Goal: Task Accomplishment & Management: Use online tool/utility

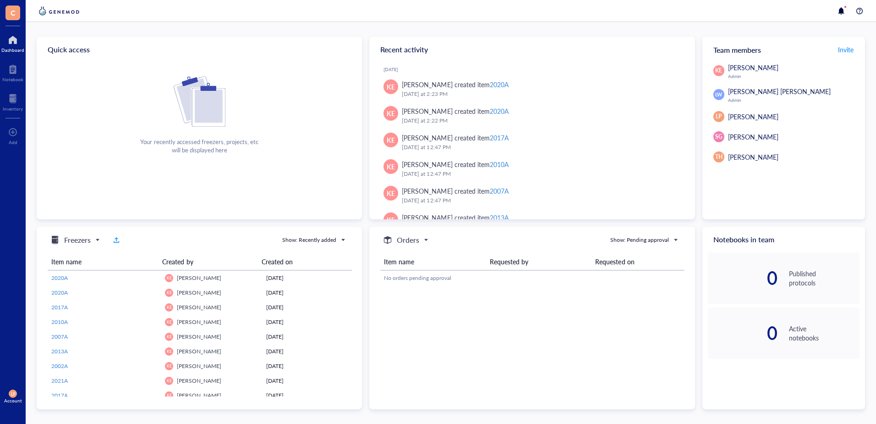
click at [148, 90] on div "Your recently accessed freezers, projects, etc will be displayed here" at bounding box center [199, 115] width 325 height 78
click at [13, 40] on div at bounding box center [12, 40] width 23 height 15
click at [238, 142] on div "Your recently accessed freezers, projects, etc will be displayed here" at bounding box center [199, 146] width 118 height 17
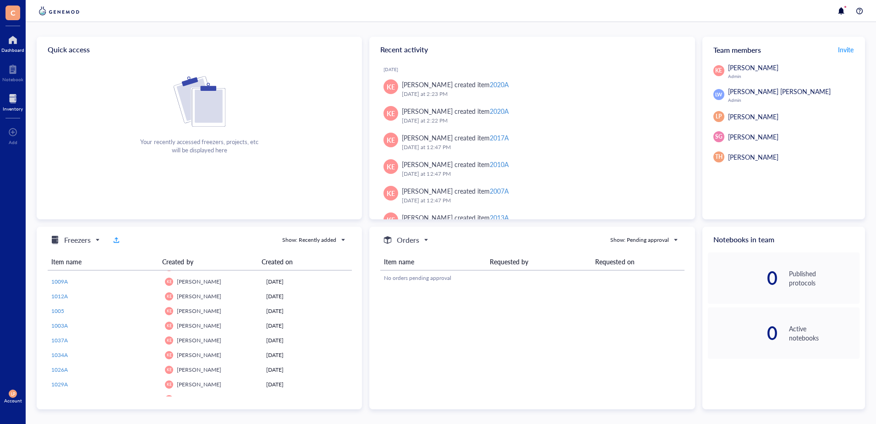
click at [13, 99] on div at bounding box center [13, 98] width 20 height 15
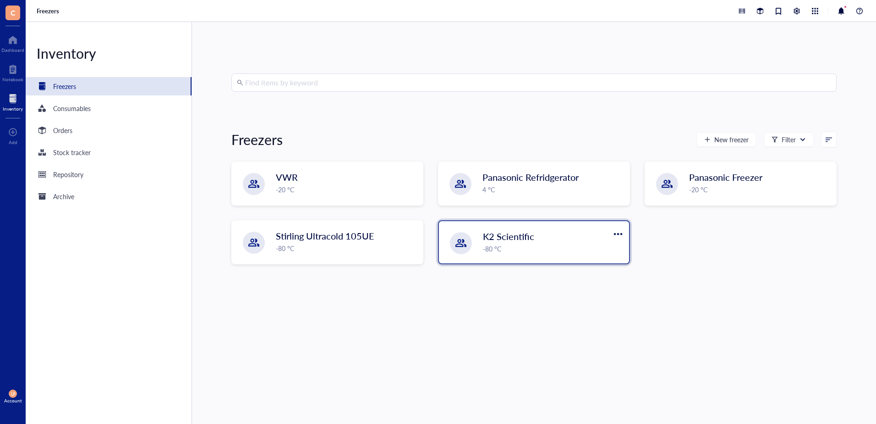
click at [521, 237] on span "K2 Scientific" at bounding box center [508, 236] width 51 height 13
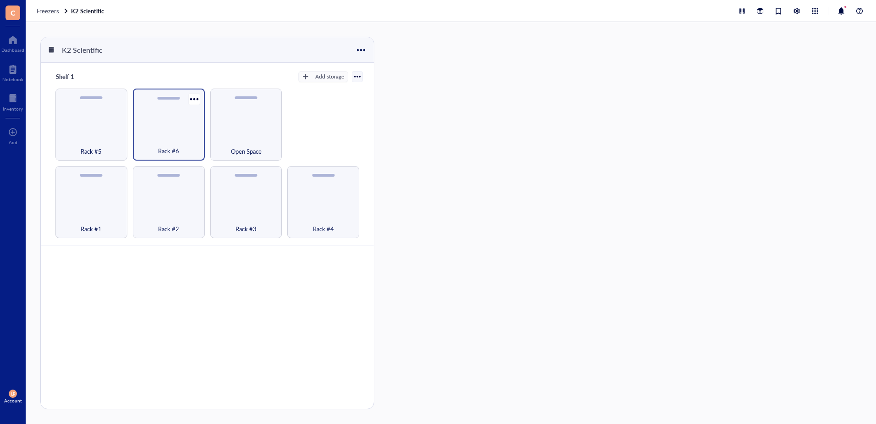
click at [167, 124] on div "Rack #6" at bounding box center [169, 124] width 72 height 72
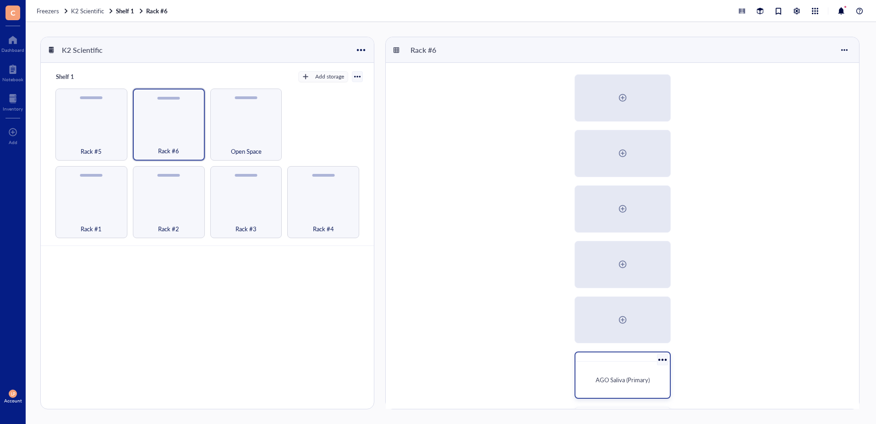
click at [618, 378] on span "AGO Saliva (Primary)" at bounding box center [623, 379] width 54 height 9
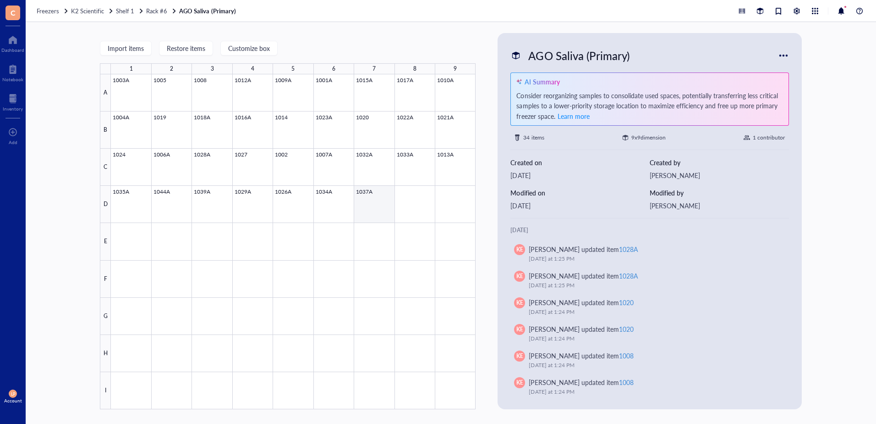
click at [368, 195] on div at bounding box center [293, 241] width 365 height 335
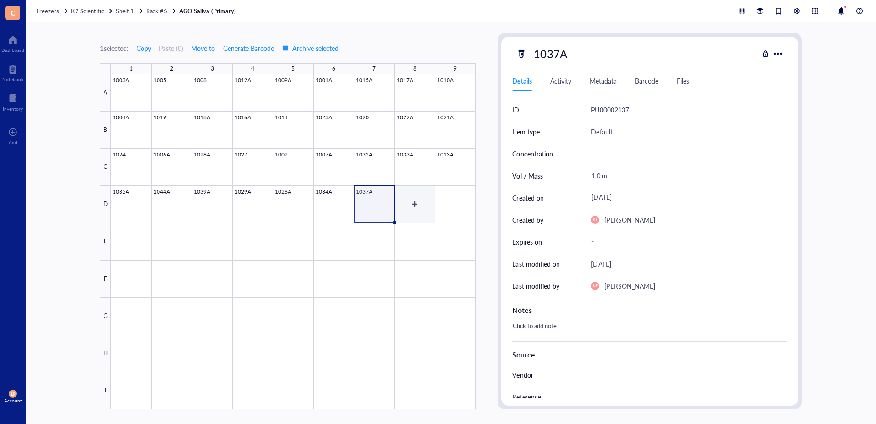
click at [412, 201] on div at bounding box center [293, 241] width 365 height 335
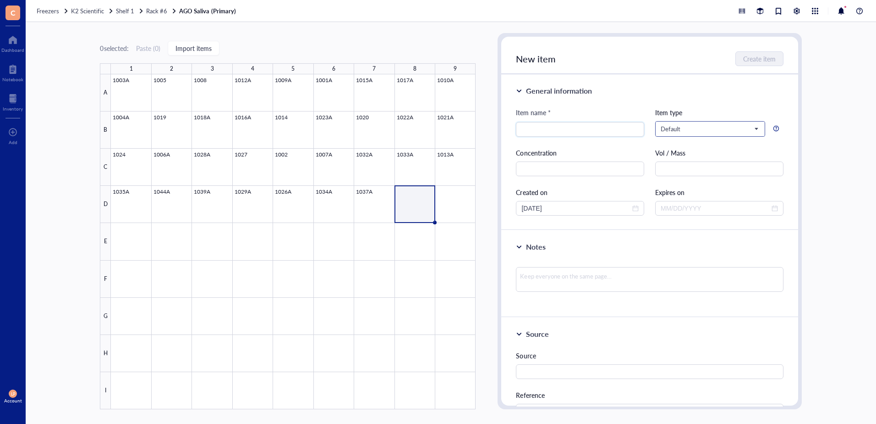
click at [754, 128] on span "Default" at bounding box center [709, 129] width 97 height 8
click at [764, 94] on div "General information" at bounding box center [649, 90] width 267 height 11
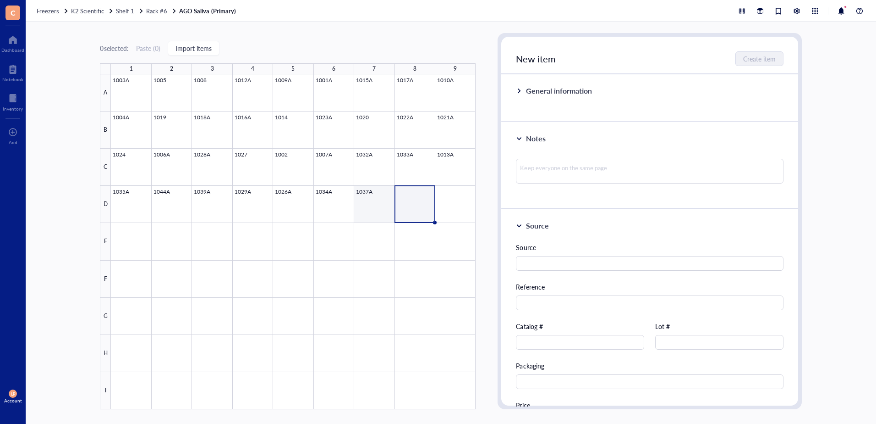
click at [376, 190] on div at bounding box center [293, 241] width 365 height 335
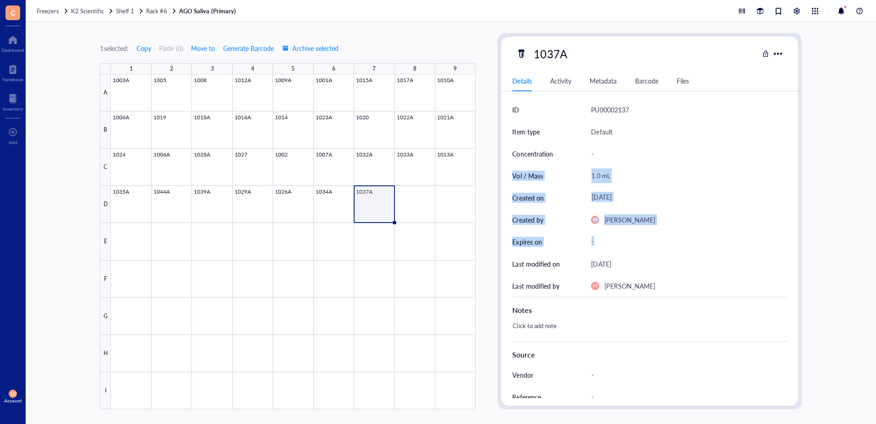
drag, startPoint x: 799, startPoint y: 164, endPoint x: 792, endPoint y: 252, distance: 88.2
click at [792, 252] on div "1037A Details Activity Metadata Barcode Files ID PU00002137 Item type Default C…" at bounding box center [650, 221] width 304 height 376
click at [842, 139] on div "1 selected: Copy Paste ( 0 ) Move to Generate Barcode Archive selected 1 2 3 4 …" at bounding box center [451, 223] width 851 height 402
click at [651, 80] on div "Barcode" at bounding box center [646, 81] width 23 height 10
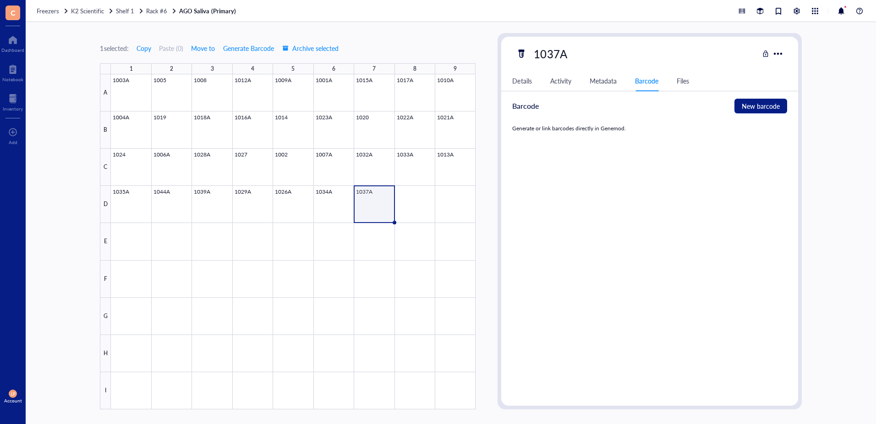
click at [602, 76] on div "Metadata" at bounding box center [603, 81] width 27 height 10
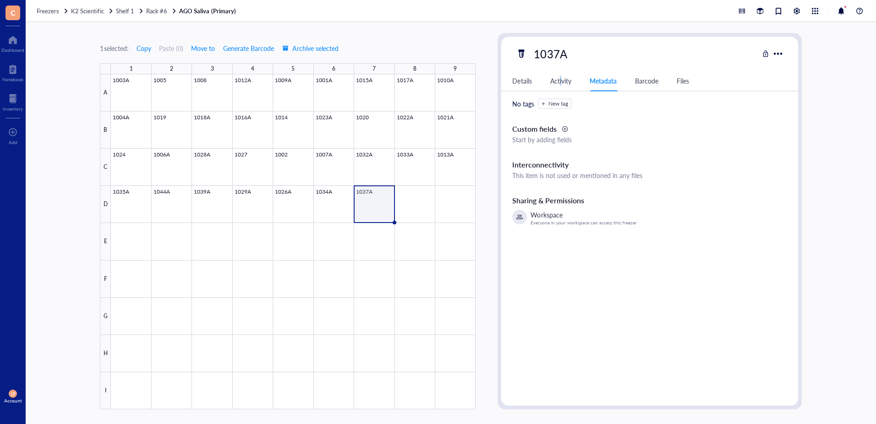
click at [560, 82] on div "Activity" at bounding box center [561, 81] width 21 height 10
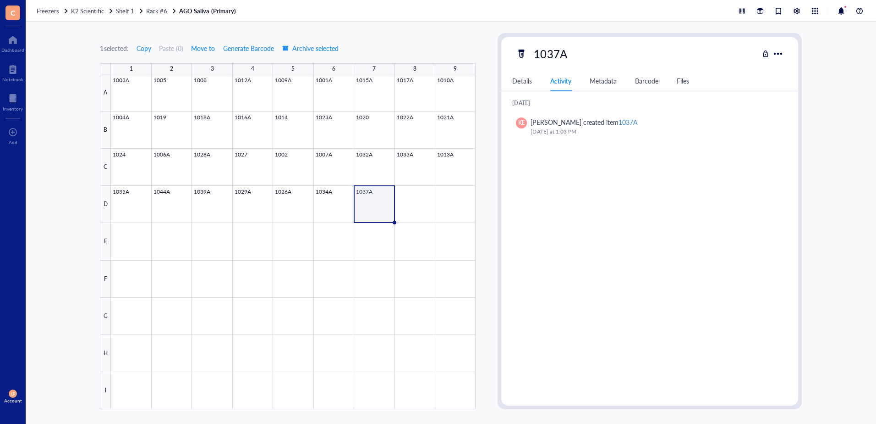
drag, startPoint x: 560, startPoint y: 82, endPoint x: 528, endPoint y: 82, distance: 32.5
click at [528, 82] on div "Details" at bounding box center [522, 81] width 19 height 10
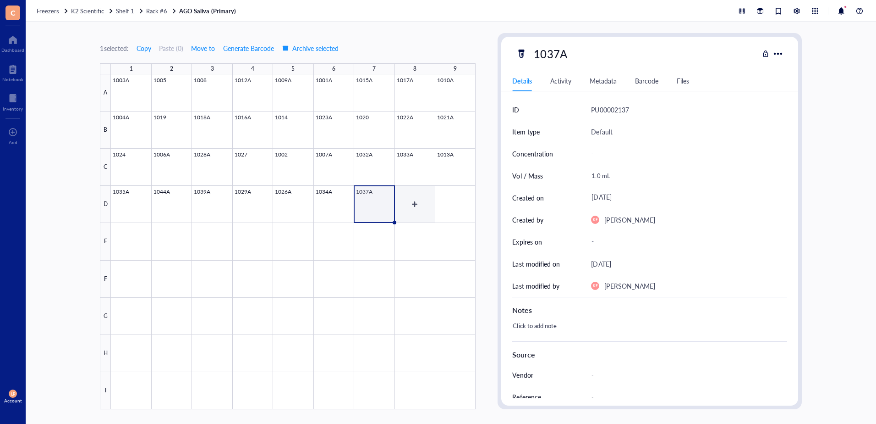
click at [414, 201] on div at bounding box center [293, 241] width 365 height 335
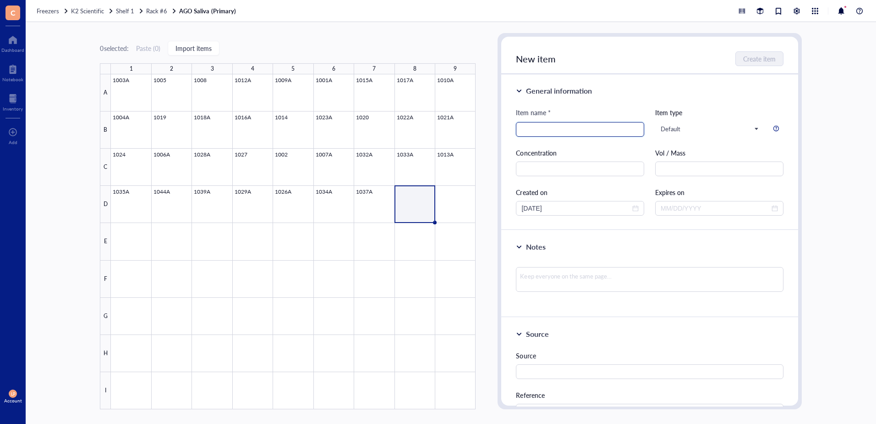
click at [558, 129] on input "search" at bounding box center [580, 129] width 117 height 14
type input "1040A"
click at [715, 171] on input "text" at bounding box center [720, 168] width 128 height 15
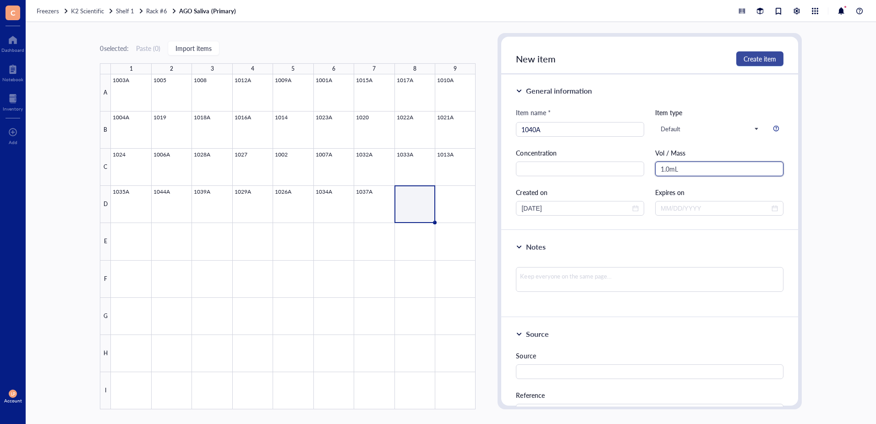
type input "1.0mL"
click at [761, 58] on span "Create item" at bounding box center [760, 58] width 33 height 7
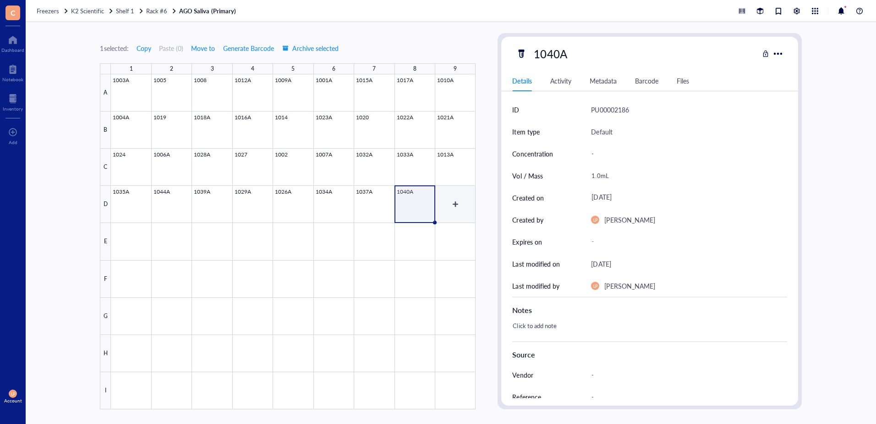
click at [462, 204] on div at bounding box center [293, 241] width 365 height 335
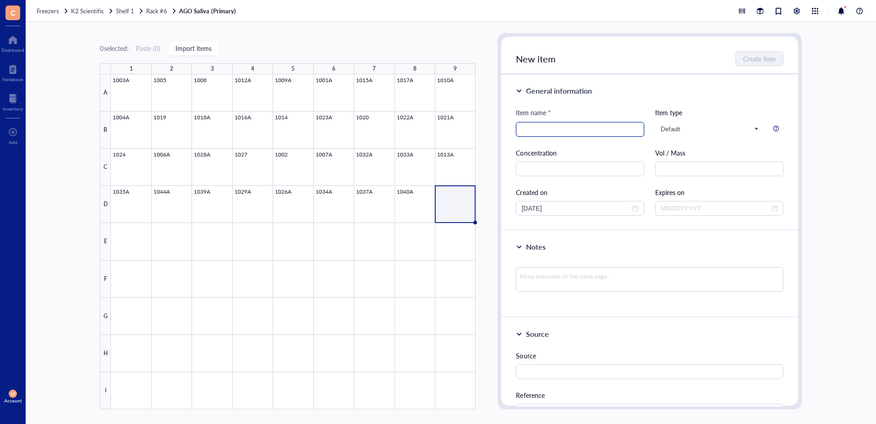
click at [556, 127] on input "search" at bounding box center [580, 129] width 117 height 14
type input "1142A"
click at [680, 163] on input "text" at bounding box center [720, 168] width 128 height 15
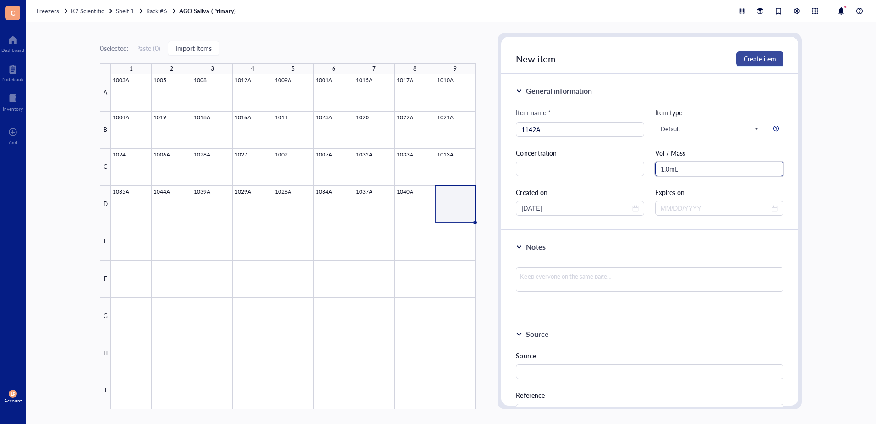
type input "1.0mL"
click at [753, 55] on span "Create item" at bounding box center [760, 58] width 33 height 7
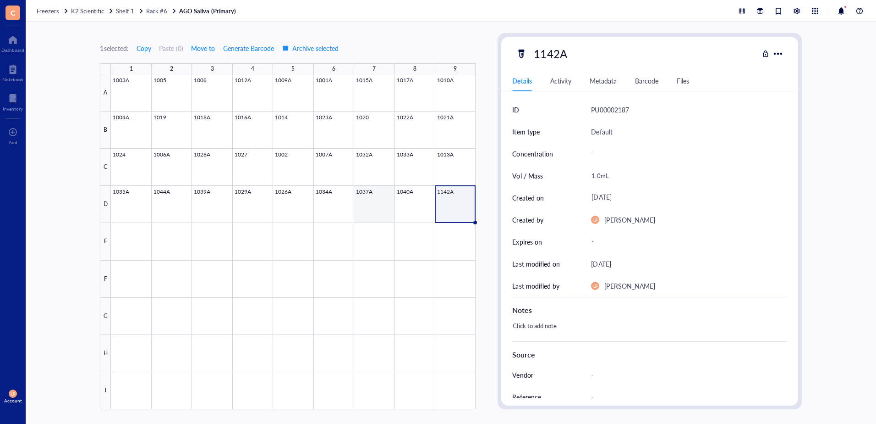
click at [375, 195] on div at bounding box center [293, 241] width 365 height 335
click at [326, 196] on div at bounding box center [293, 241] width 365 height 335
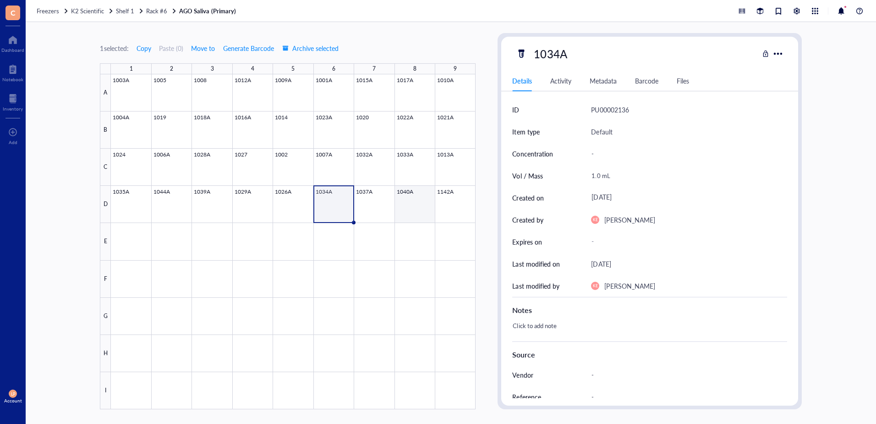
click at [419, 195] on div at bounding box center [293, 241] width 365 height 335
click at [777, 53] on div at bounding box center [778, 53] width 13 height 13
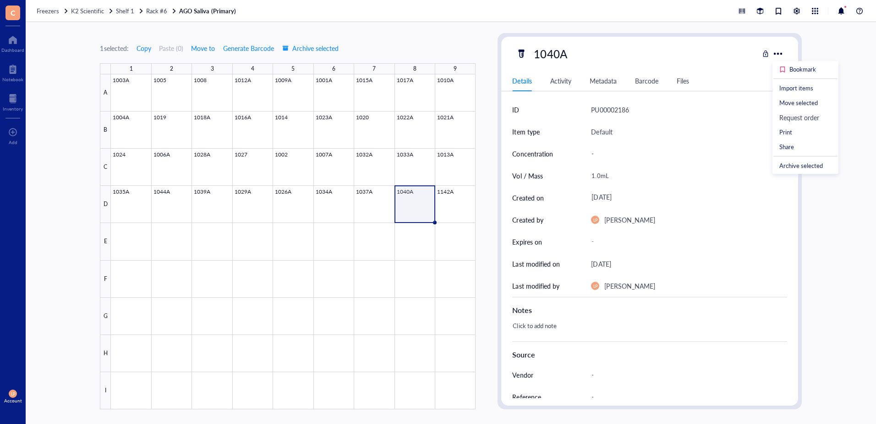
click at [621, 56] on div "1040A" at bounding box center [637, 53] width 243 height 19
click at [12, 99] on div at bounding box center [13, 98] width 20 height 15
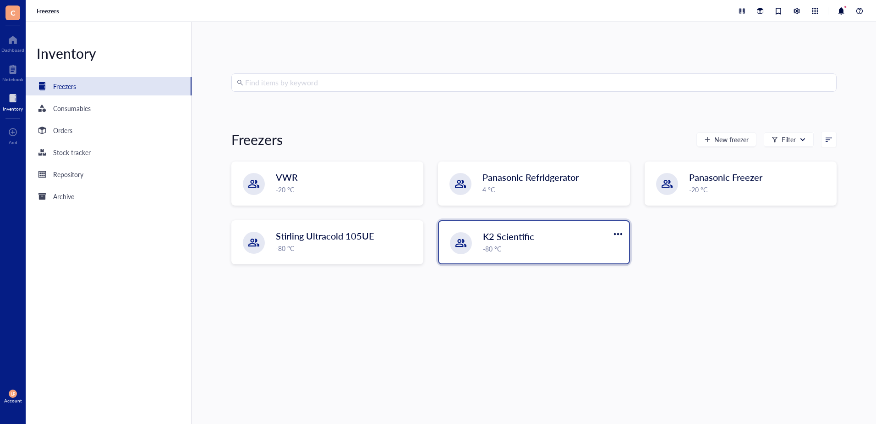
click at [500, 238] on span "K2 Scientific" at bounding box center [508, 236] width 51 height 13
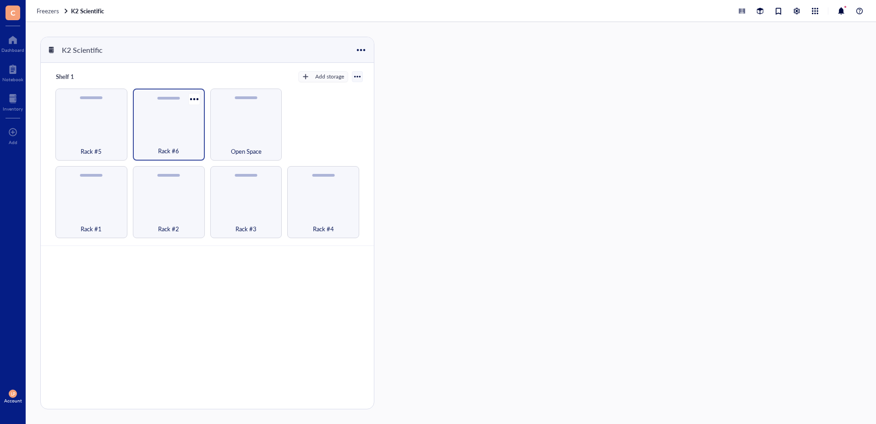
click at [171, 120] on div "Rack #6" at bounding box center [169, 124] width 72 height 72
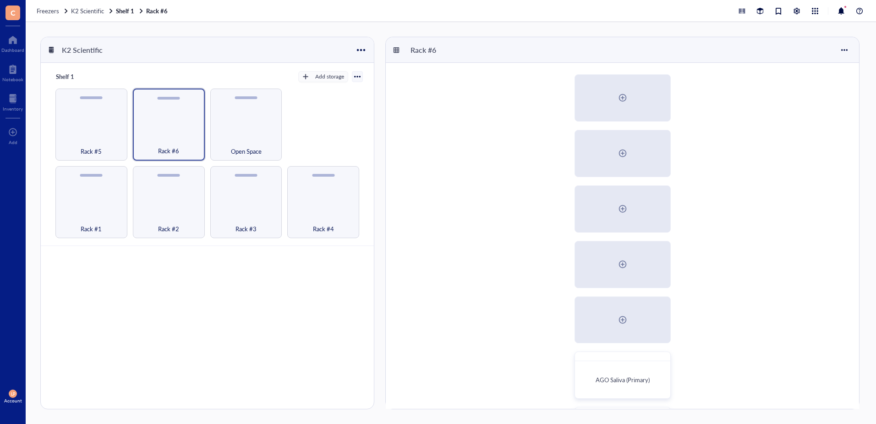
click at [810, 204] on div "AGO Saliva (Primary) AGO Saliva (Back up)" at bounding box center [623, 264] width 474 height 402
click at [873, 172] on div "K2 Scientific Shelf 1 Add storage Rack #1 Rack #2 Rack #3 Rack #4 Rack #5 Rack …" at bounding box center [451, 223] width 851 height 402
click at [622, 319] on div at bounding box center [623, 319] width 15 height 15
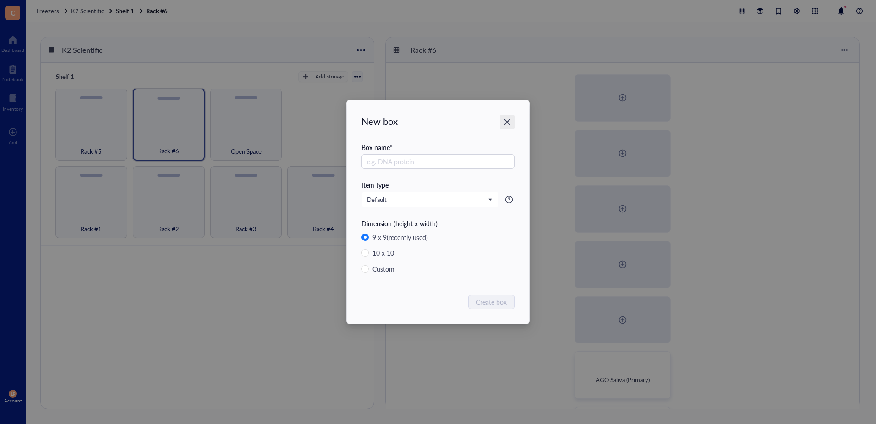
click at [509, 121] on icon "Close" at bounding box center [507, 122] width 6 height 6
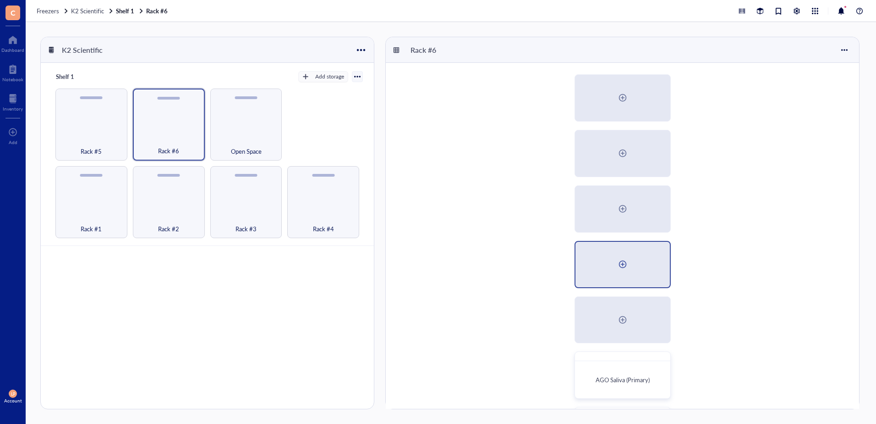
click at [621, 263] on div at bounding box center [623, 264] width 15 height 15
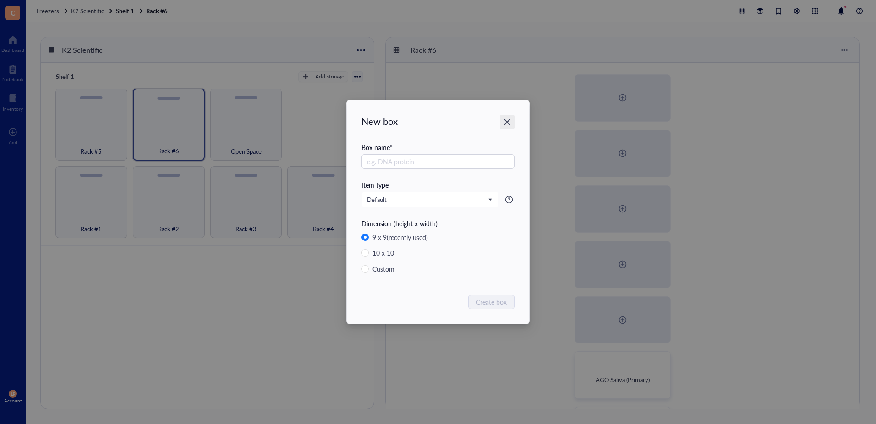
click at [507, 120] on icon "Close" at bounding box center [507, 122] width 9 height 9
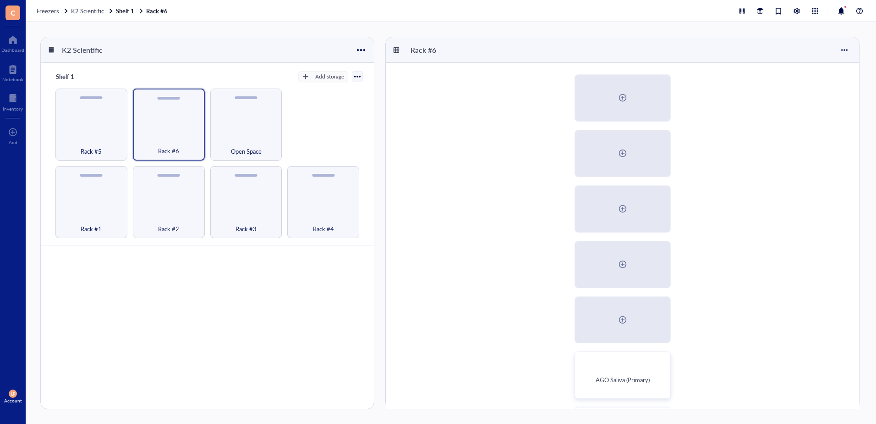
drag, startPoint x: 871, startPoint y: 102, endPoint x: 873, endPoint y: 175, distance: 72.4
click at [873, 175] on div "K2 Scientific Shelf 1 Add storage Rack #1 Rack #2 Rack #3 Rack #4 Rack #5 Rack …" at bounding box center [451, 223] width 851 height 402
click at [665, 357] on div at bounding box center [662, 359] width 13 height 13
click at [777, 289] on div "AGO Saliva (Primary) AGO Saliva (Back up) Move to Customize box Generate Barcod…" at bounding box center [623, 264] width 474 height 402
click at [251, 135] on div "Open Space" at bounding box center [246, 124] width 72 height 72
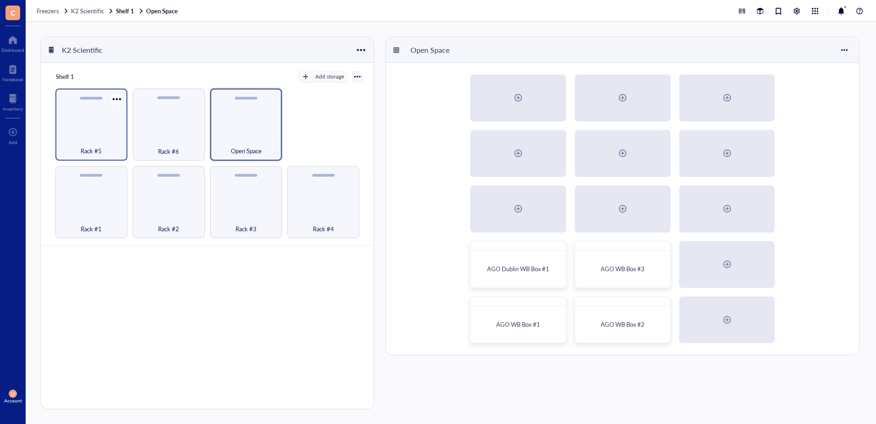
click at [105, 120] on div "Rack #5" at bounding box center [91, 124] width 72 height 72
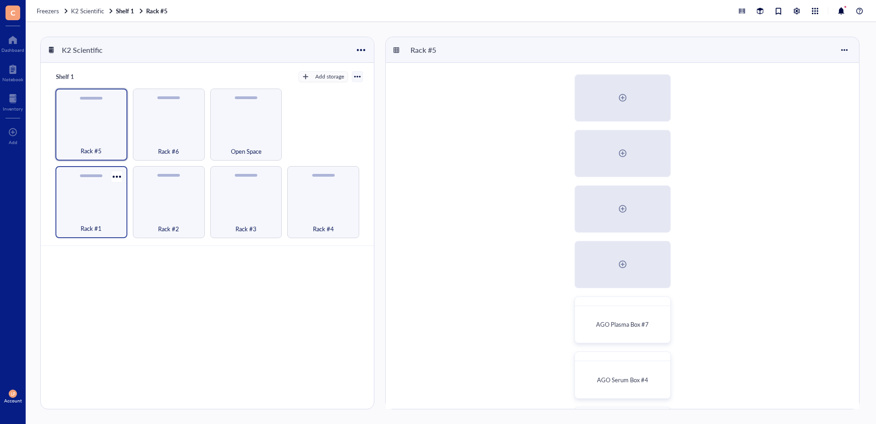
click at [98, 199] on div "Rack #1" at bounding box center [91, 202] width 72 height 72
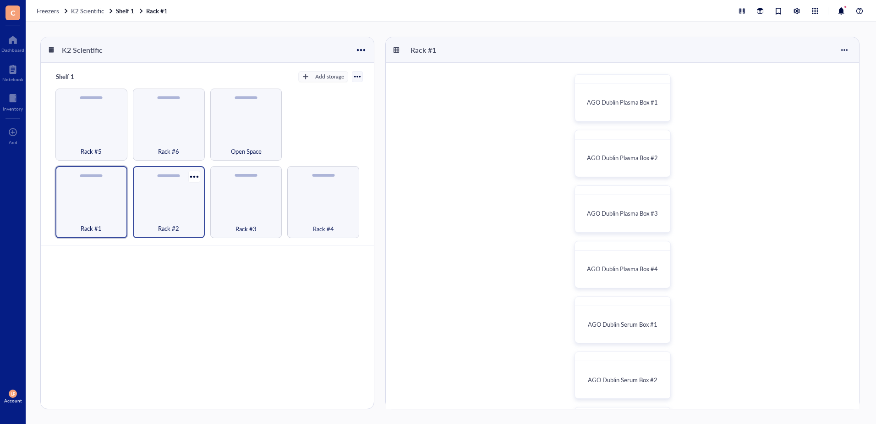
click at [177, 208] on div "Rack #2" at bounding box center [169, 202] width 72 height 72
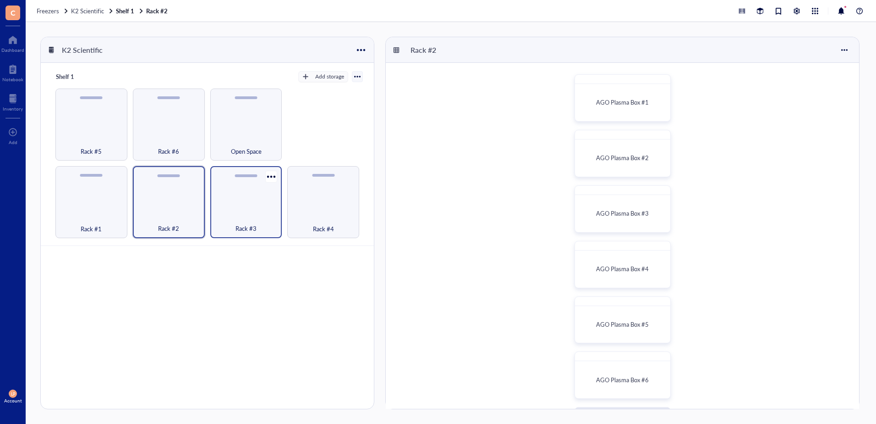
click at [248, 205] on div "Rack #3" at bounding box center [246, 202] width 72 height 72
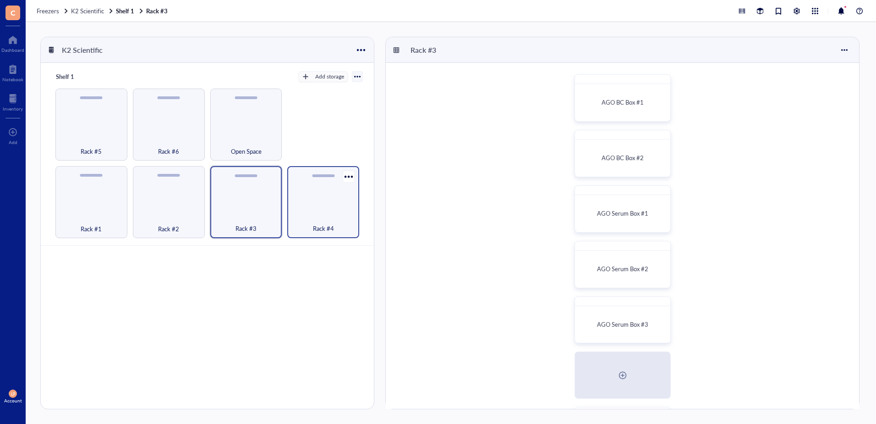
click at [327, 219] on div "Rack #4" at bounding box center [323, 223] width 63 height 20
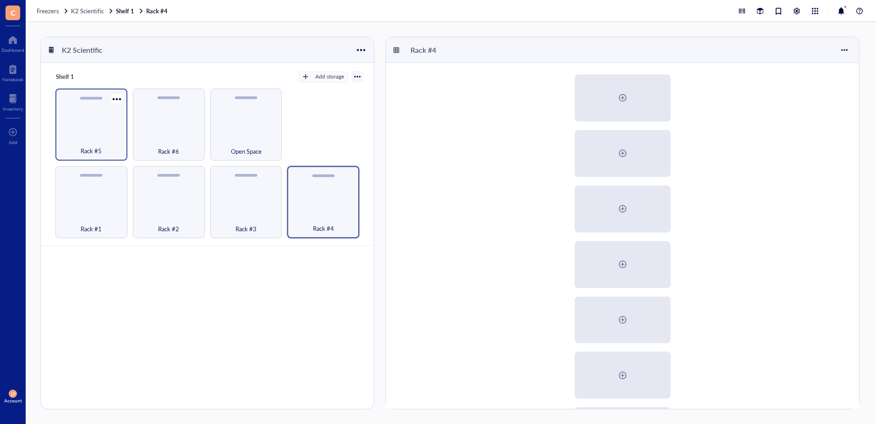
click at [86, 135] on div "Rack #5" at bounding box center [91, 124] width 72 height 72
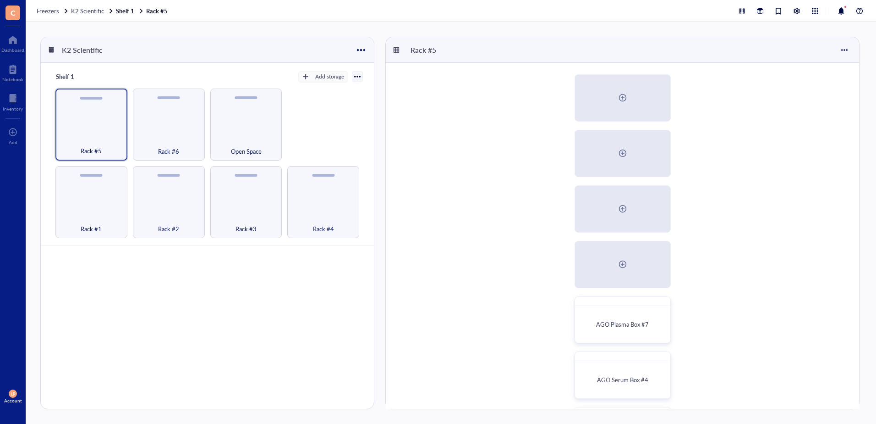
drag, startPoint x: 751, startPoint y: 283, endPoint x: 751, endPoint y: 145, distance: 138.0
click at [751, 146] on div "AGO Plasma Box #7 AGO Serum Box #4 AGO BC Box #3" at bounding box center [623, 264] width 474 height 402
drag, startPoint x: 750, startPoint y: 189, endPoint x: 750, endPoint y: 215, distance: 26.1
click at [750, 215] on div "AGO Plasma Box #7 AGO Serum Box #4 AGO BC Box #3" at bounding box center [623, 264] width 474 height 402
click at [158, 118] on div "Rack #6" at bounding box center [169, 124] width 72 height 72
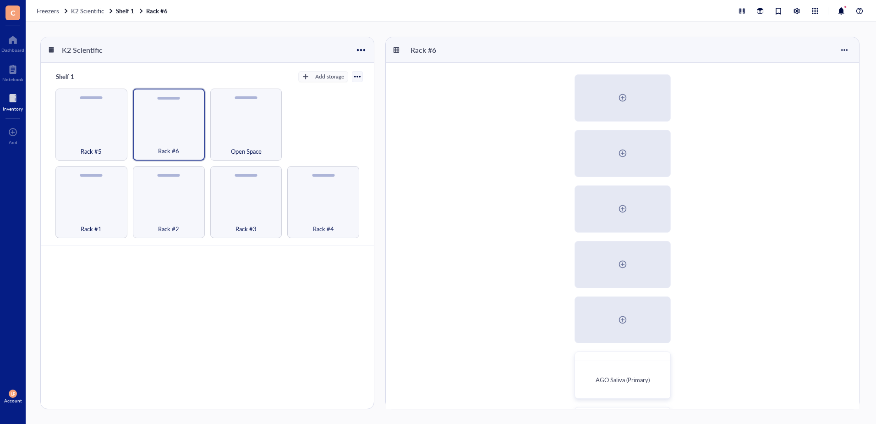
click at [14, 102] on div at bounding box center [13, 98] width 20 height 15
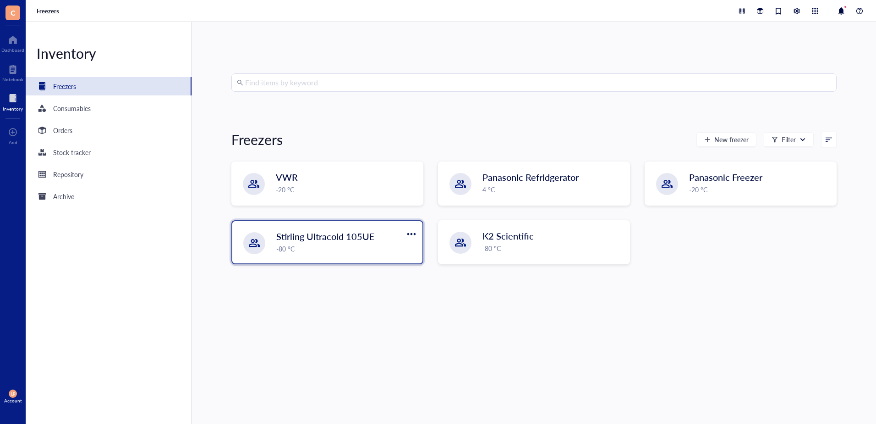
click at [309, 238] on span "Stirling Ultracold 105UE" at bounding box center [325, 236] width 99 height 13
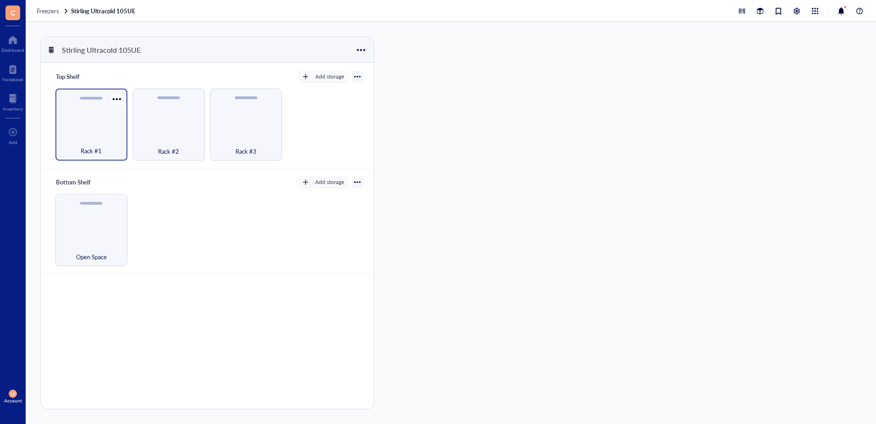
click at [89, 127] on div "Rack #1" at bounding box center [91, 124] width 72 height 72
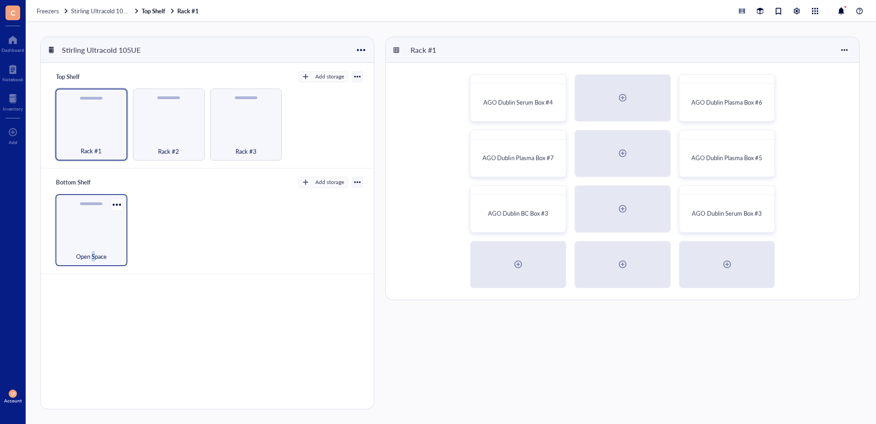
click at [94, 234] on div "Open Space" at bounding box center [91, 230] width 72 height 72
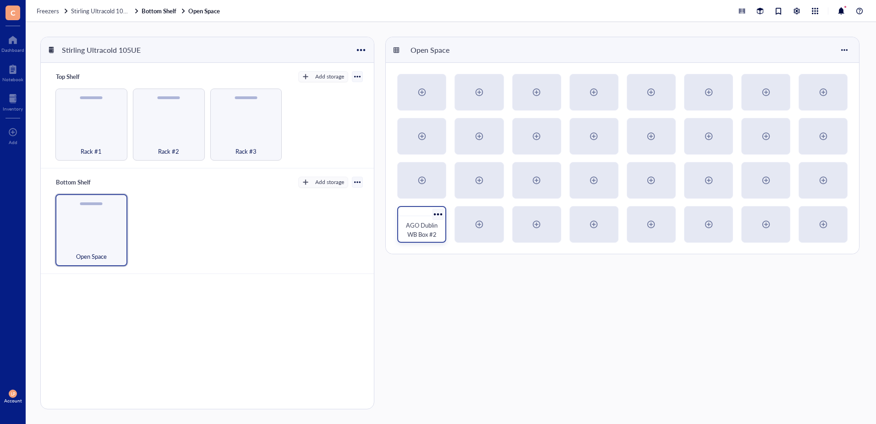
click at [425, 228] on span "AGO Dublin WB Box #2" at bounding box center [422, 229] width 33 height 18
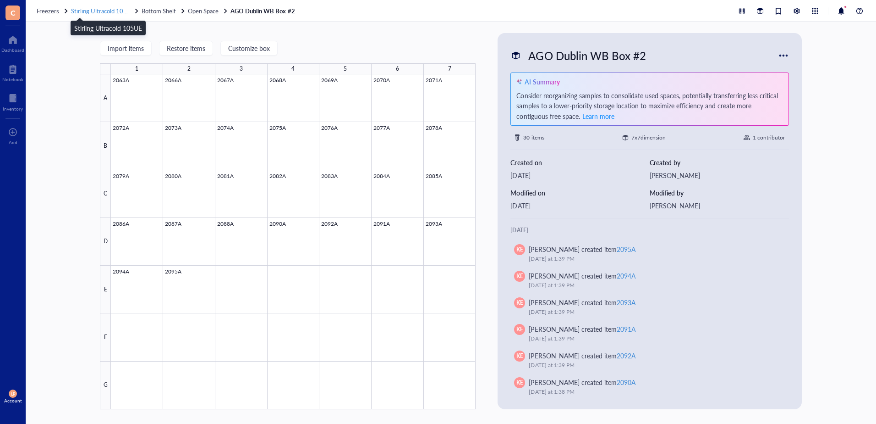
click at [101, 11] on span "Stirling Ultracold 105UE" at bounding box center [103, 10] width 64 height 9
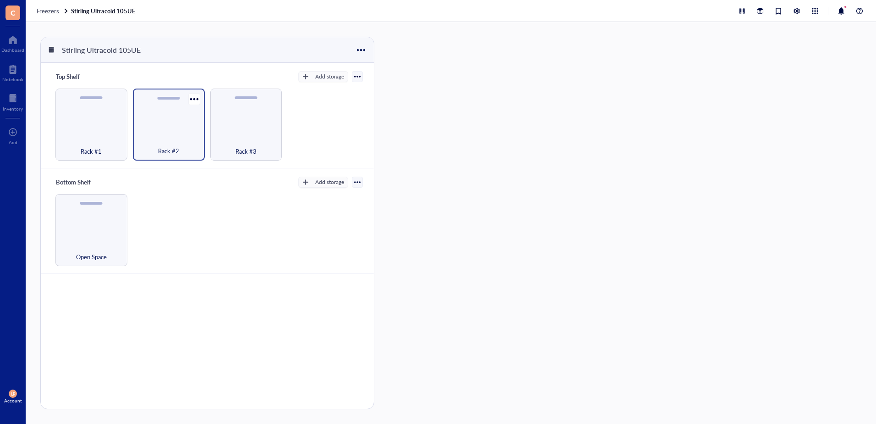
click at [159, 133] on div "Rack #2" at bounding box center [169, 124] width 72 height 72
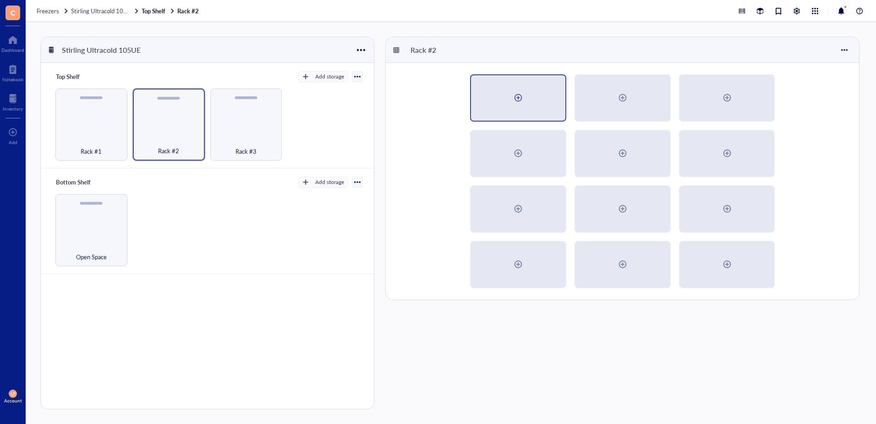
click at [540, 96] on div at bounding box center [518, 97] width 94 height 45
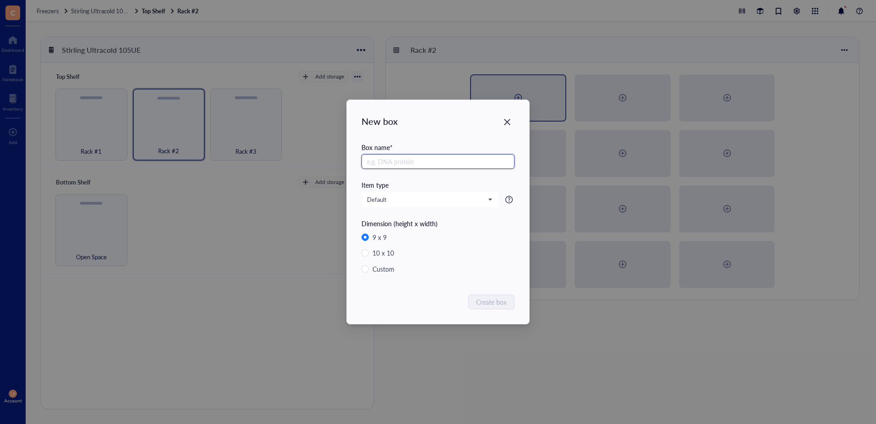
radio input "false"
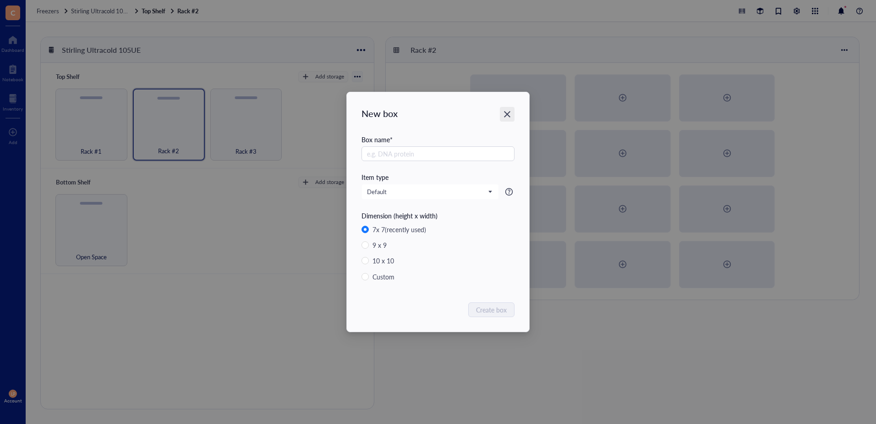
click at [510, 110] on icon "Close" at bounding box center [507, 114] width 9 height 9
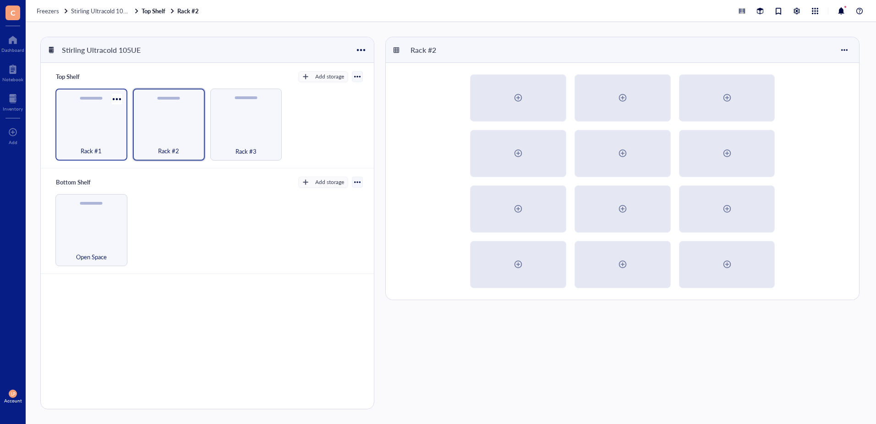
click at [93, 116] on div "Rack #1" at bounding box center [91, 124] width 72 height 72
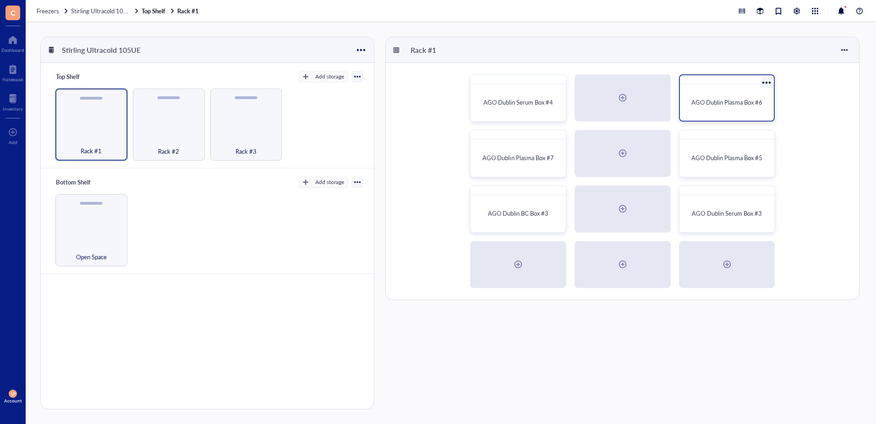
click at [736, 99] on span "AGO Dublin Plasma Box #6" at bounding box center [727, 102] width 71 height 9
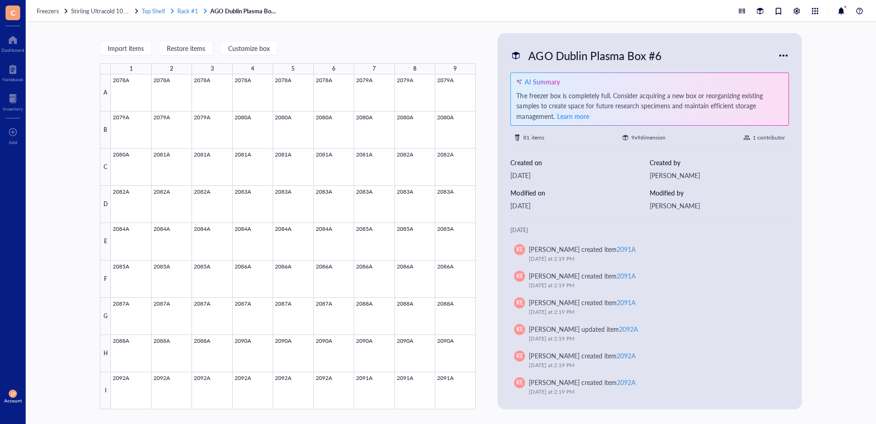
click at [182, 10] on span "Rack #1" at bounding box center [187, 10] width 21 height 9
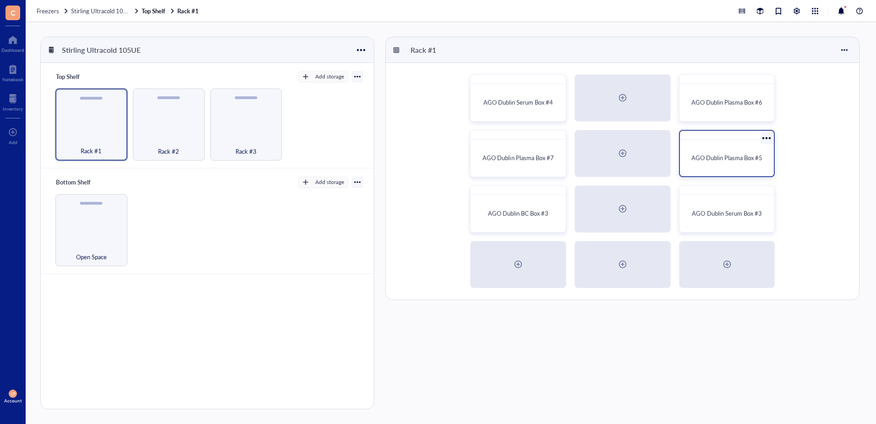
click at [756, 155] on span "AGO Dublin Plasma Box #5" at bounding box center [727, 157] width 71 height 9
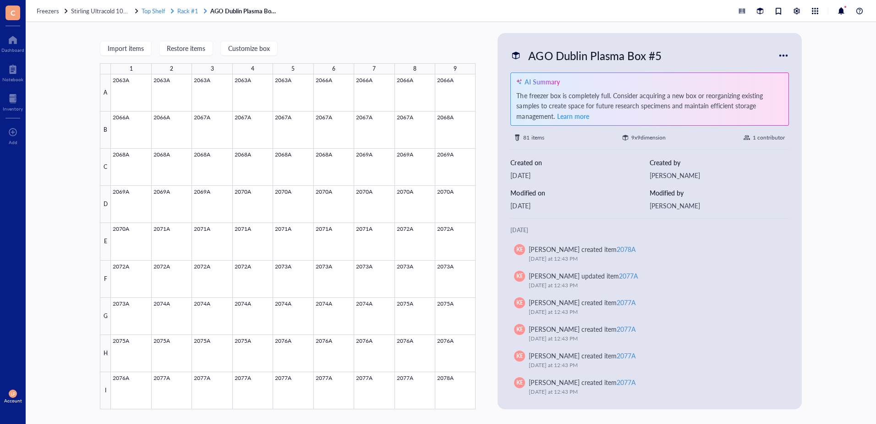
click at [187, 9] on span "Rack #1" at bounding box center [187, 10] width 21 height 9
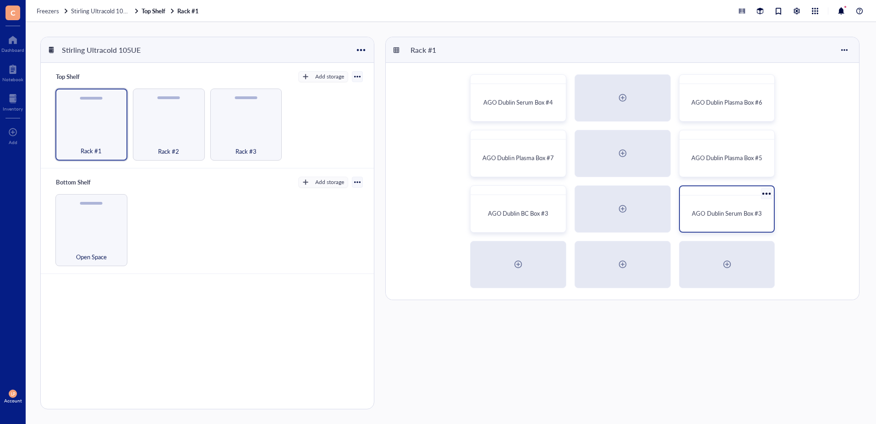
click at [734, 212] on span "AGO Dublin Serum Box #3" at bounding box center [727, 213] width 70 height 9
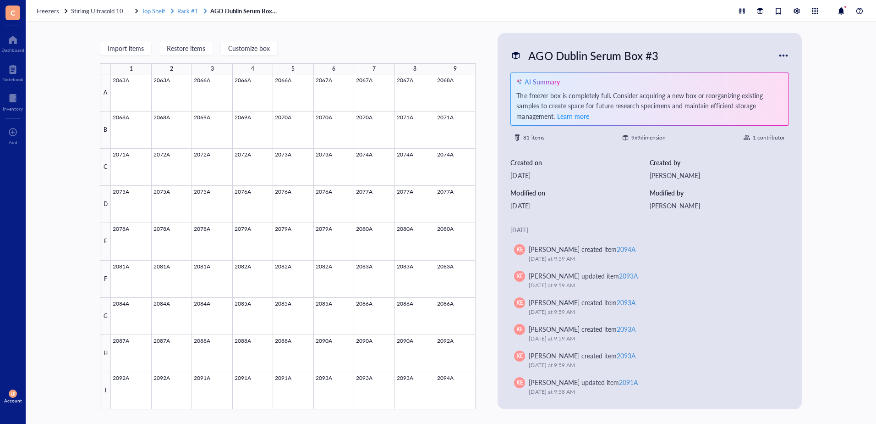
click at [188, 11] on span "Rack #1" at bounding box center [187, 10] width 21 height 9
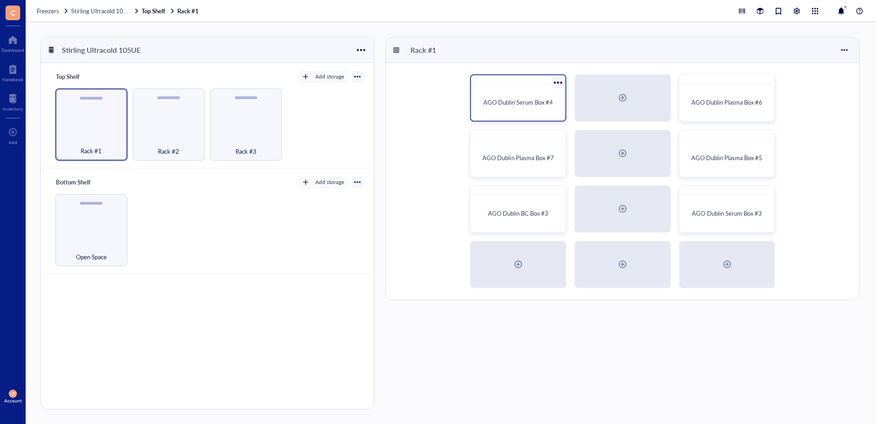
click at [512, 103] on span "AGO Dublin Serum Box #4" at bounding box center [519, 102] width 70 height 9
click at [14, 102] on div at bounding box center [13, 98] width 20 height 15
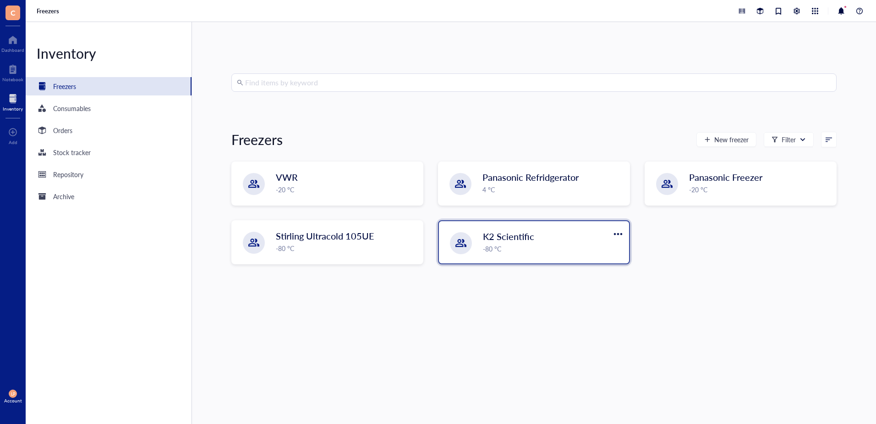
click at [506, 240] on span "K2 Scientific" at bounding box center [508, 236] width 51 height 13
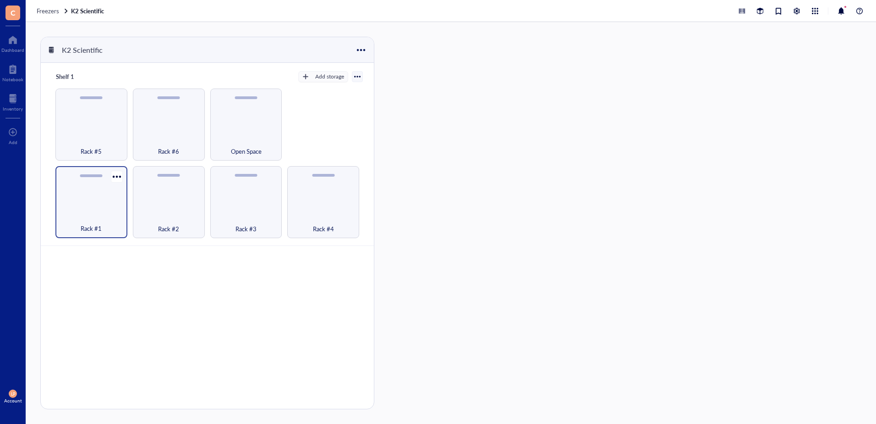
click at [99, 201] on div "Rack #1" at bounding box center [91, 202] width 72 height 72
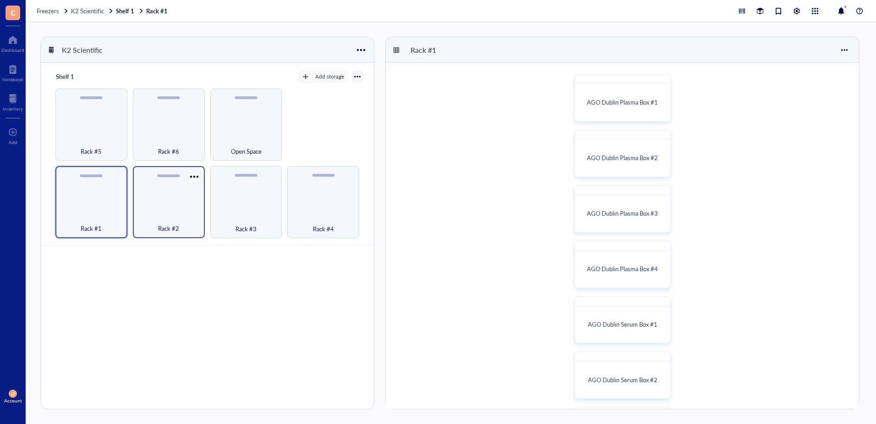
click at [171, 206] on div "Rack #2" at bounding box center [169, 202] width 72 height 72
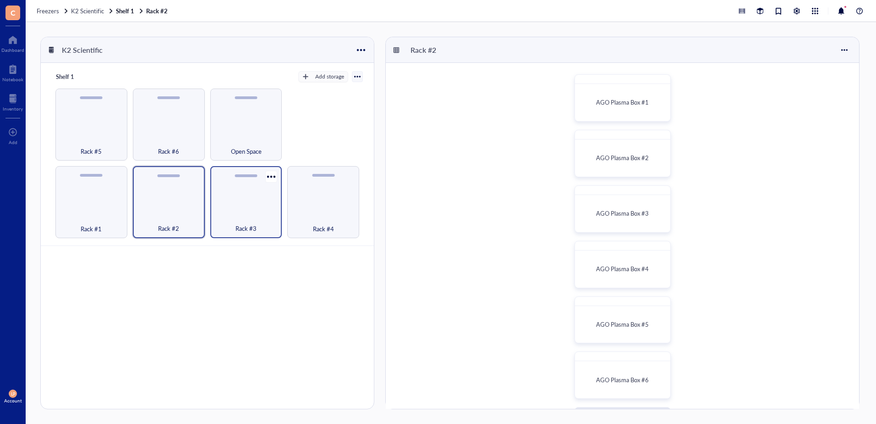
click at [248, 212] on div "Rack #3" at bounding box center [246, 202] width 72 height 72
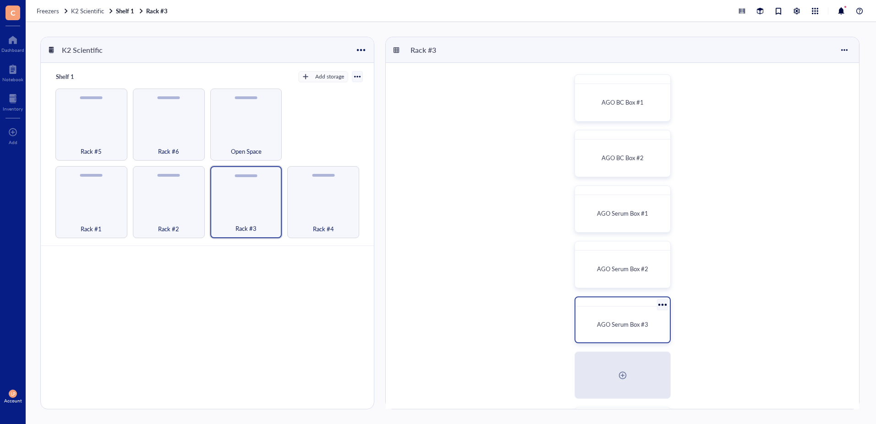
click at [632, 320] on span "AGO Serum Box #3" at bounding box center [622, 324] width 51 height 9
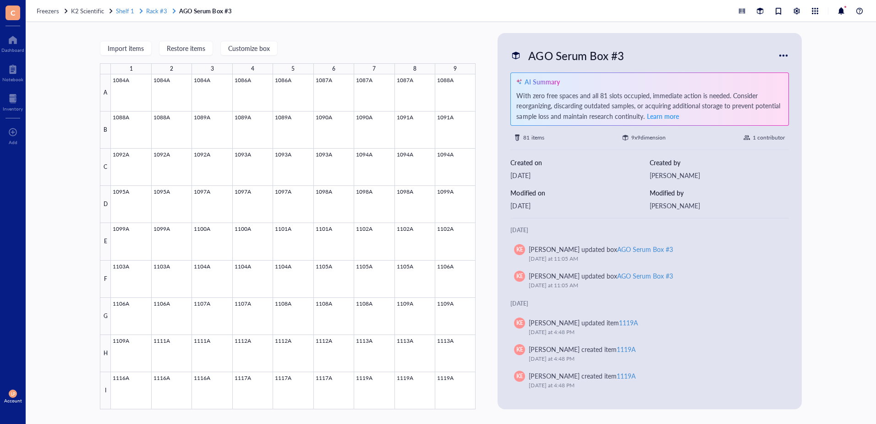
click at [125, 9] on span "Shelf 1" at bounding box center [125, 10] width 18 height 9
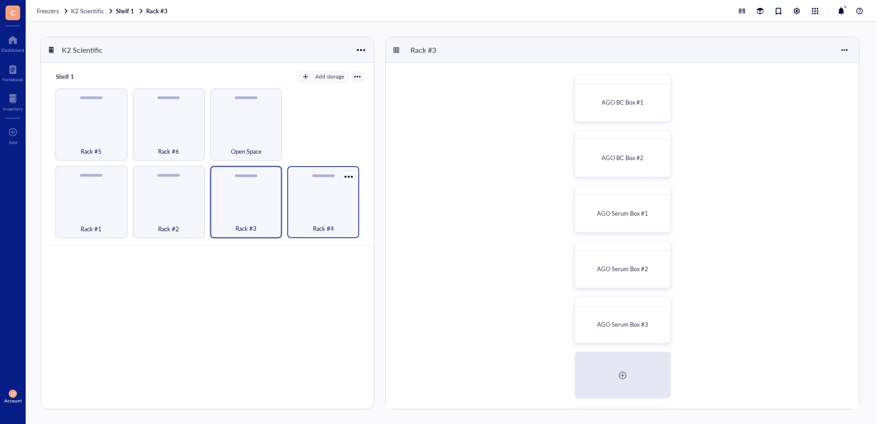
click at [320, 187] on div "Rack #4" at bounding box center [323, 202] width 72 height 72
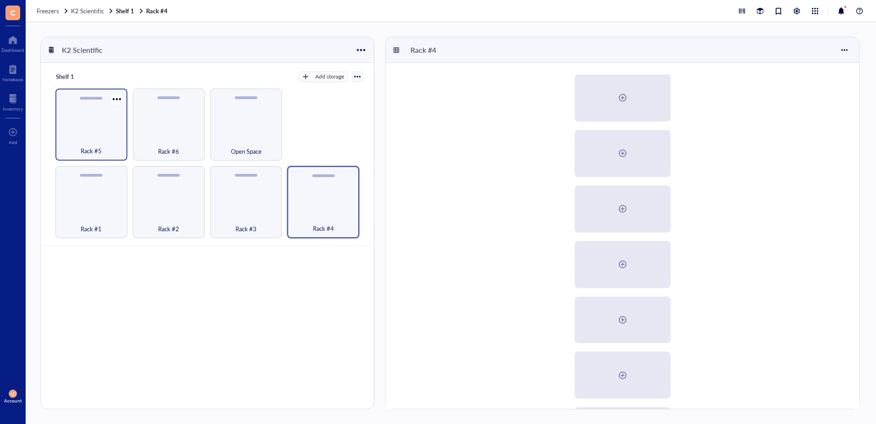
click at [85, 128] on div "Rack #5" at bounding box center [91, 124] width 72 height 72
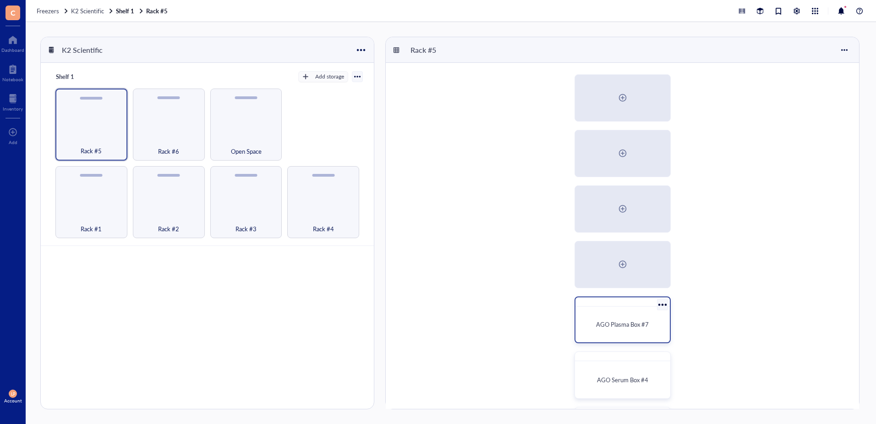
click at [620, 321] on span "AGO Plasma Box #7" at bounding box center [622, 324] width 53 height 9
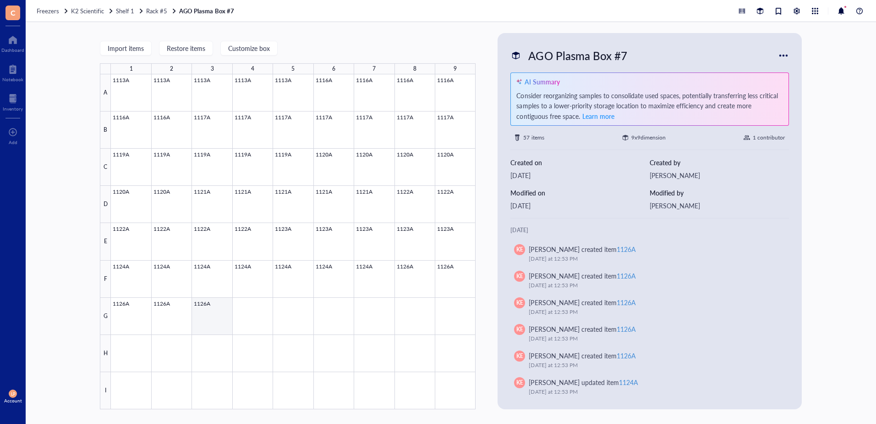
click at [217, 307] on div at bounding box center [293, 241] width 365 height 335
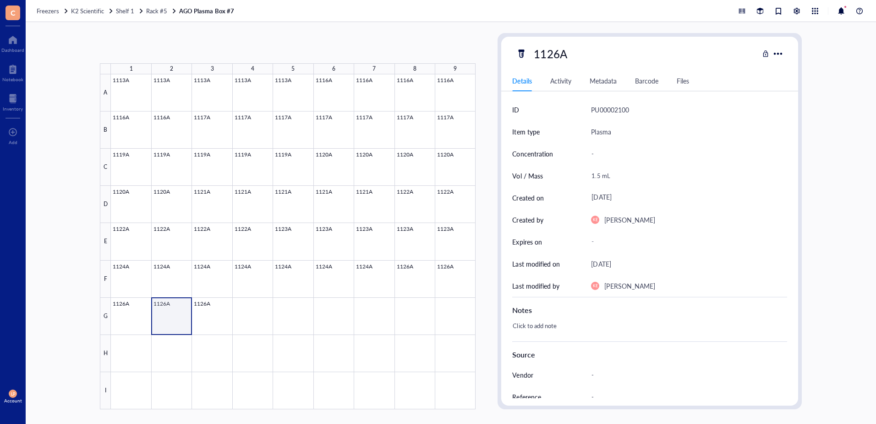
click at [171, 307] on div at bounding box center [293, 241] width 365 height 335
click at [125, 312] on div at bounding box center [293, 241] width 365 height 335
click at [165, 315] on div at bounding box center [293, 241] width 365 height 335
click at [209, 316] on div at bounding box center [293, 241] width 365 height 335
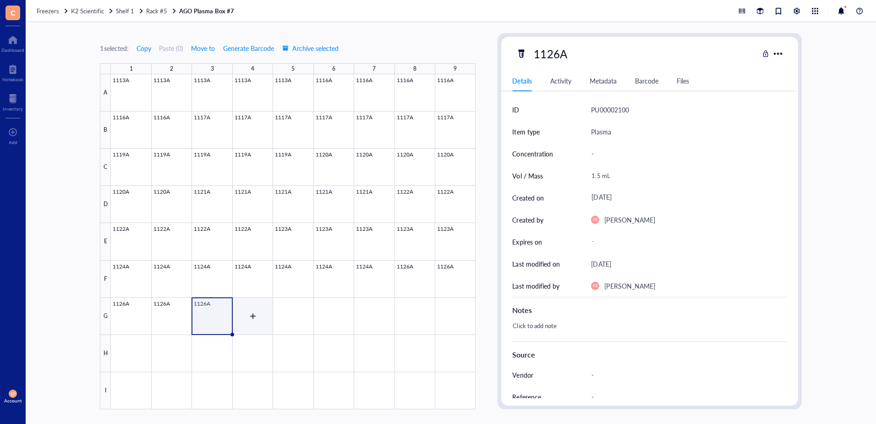
click at [255, 317] on div at bounding box center [293, 241] width 365 height 335
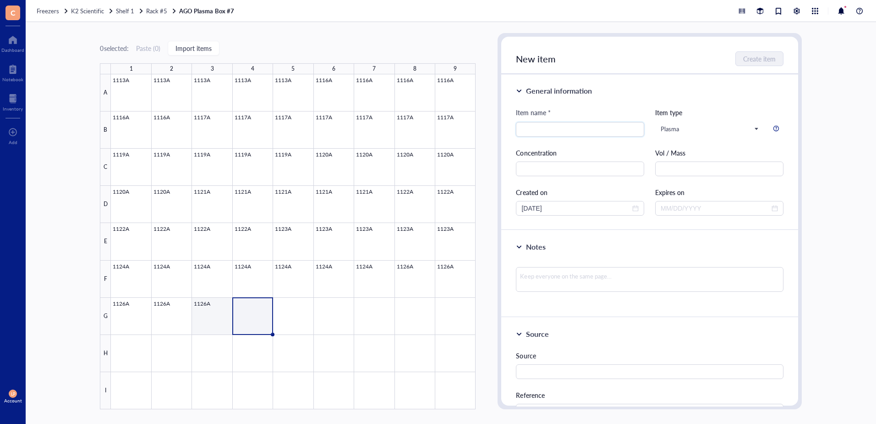
click at [212, 304] on div at bounding box center [293, 241] width 365 height 335
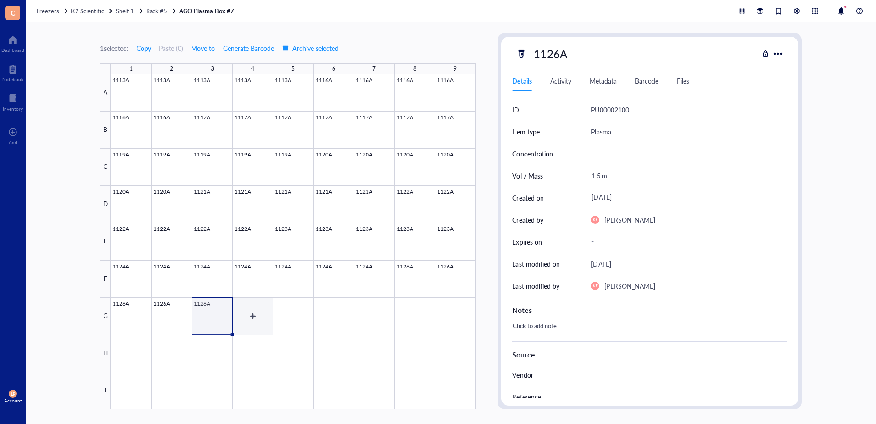
click at [263, 318] on div at bounding box center [293, 241] width 365 height 335
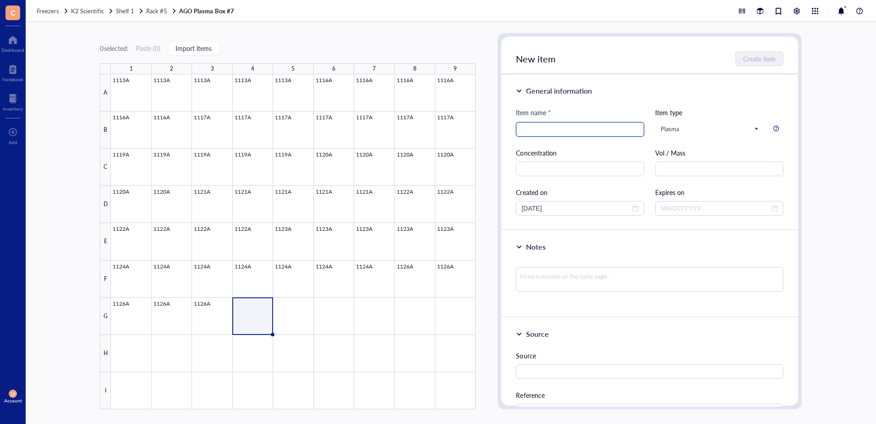
click at [576, 127] on input "search" at bounding box center [580, 129] width 117 height 14
type input "1128A"
click at [683, 171] on input "text" at bounding box center [720, 168] width 128 height 15
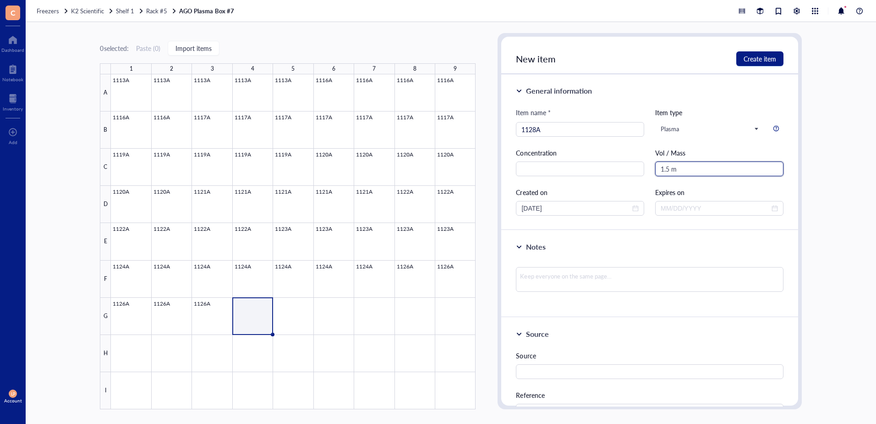
type input "1.5 mL"
click at [634, 209] on span "close-circle" at bounding box center [636, 208] width 6 height 6
click at [635, 209] on div at bounding box center [580, 208] width 117 height 10
type input "1.5 mL"
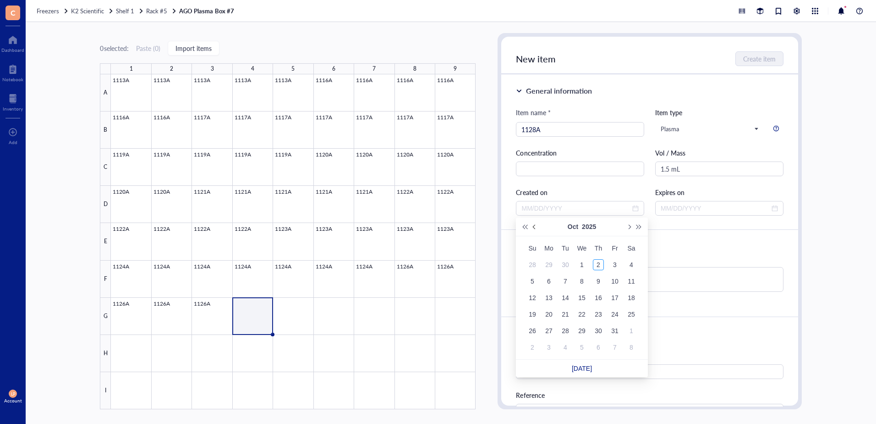
click at [534, 227] on span "Previous month (PageUp)" at bounding box center [535, 226] width 5 height 5
type input "[DATE]"
click at [615, 314] on div "26" at bounding box center [615, 314] width 11 height 11
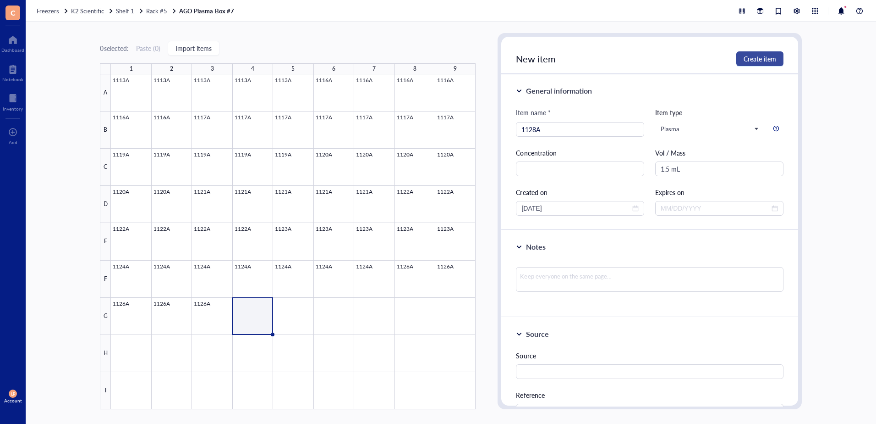
click at [755, 56] on span "Create item" at bounding box center [760, 58] width 33 height 7
type input "[DATE]"
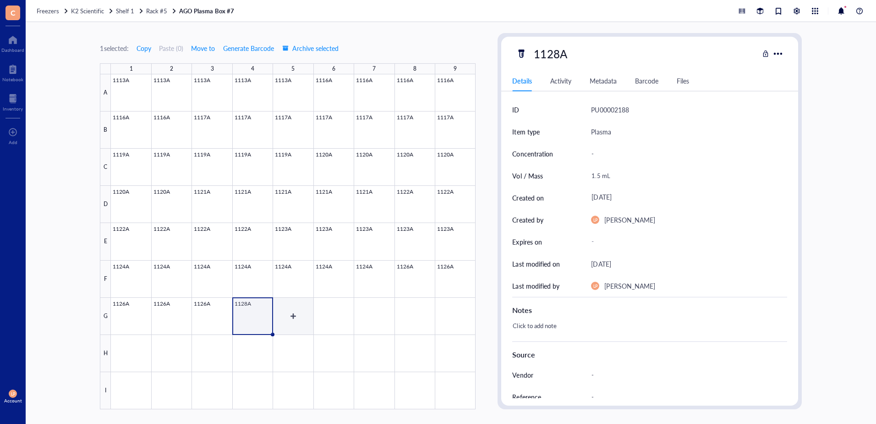
click at [302, 306] on div at bounding box center [293, 241] width 365 height 335
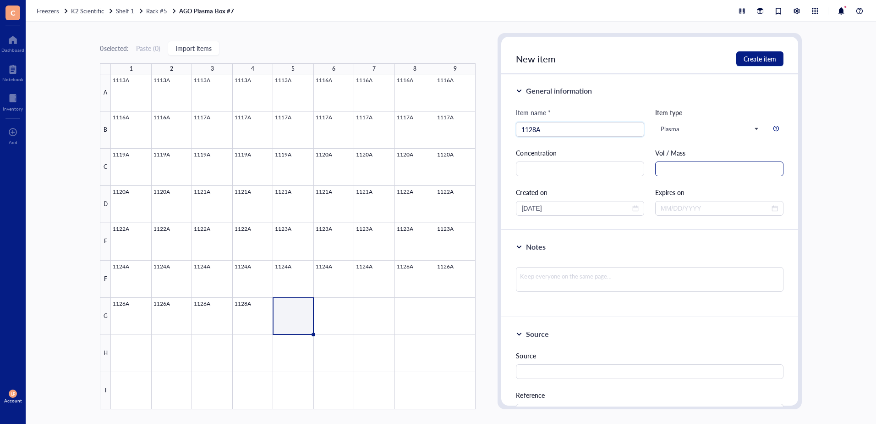
type input "1128A"
click at [672, 166] on input "text" at bounding box center [720, 168] width 128 height 15
click at [629, 208] on div "[DATE]" at bounding box center [580, 208] width 117 height 10
type input "1.5 mL"
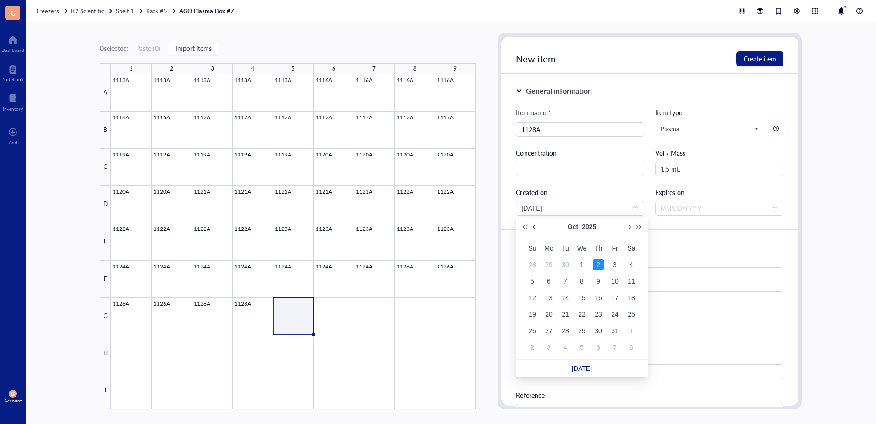
click at [534, 227] on span "Previous month (PageUp)" at bounding box center [535, 226] width 5 height 5
type input "[DATE]"
click at [614, 311] on div "26" at bounding box center [615, 314] width 11 height 11
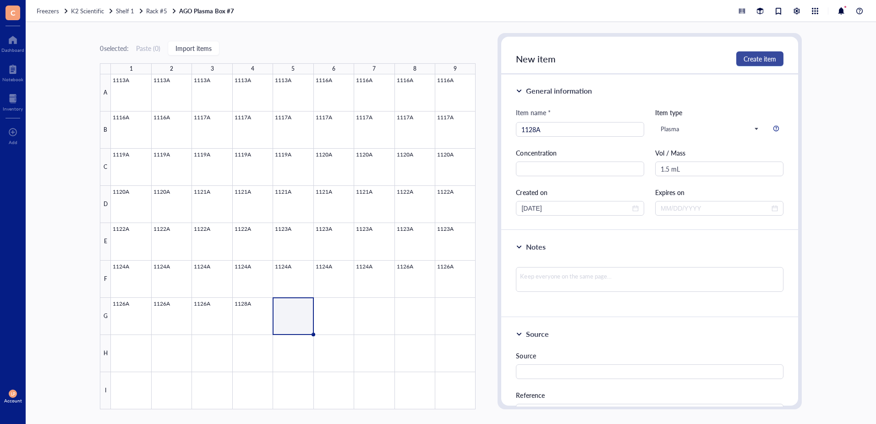
click at [761, 56] on span "Create item" at bounding box center [760, 58] width 33 height 7
type input "[DATE]"
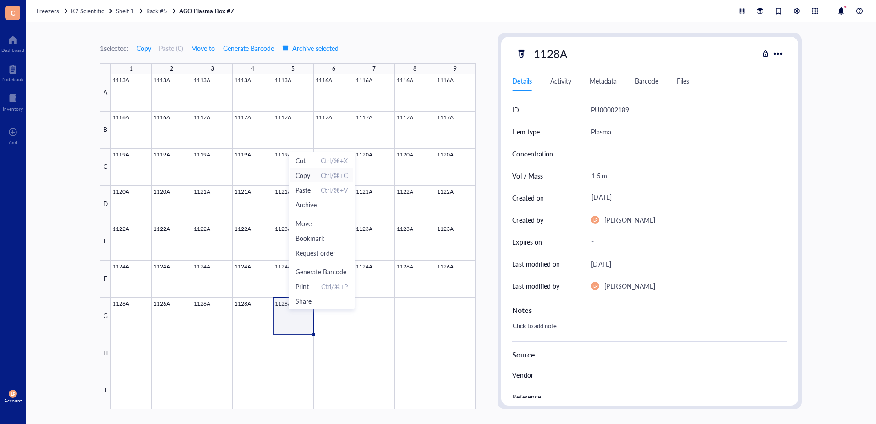
click at [304, 177] on span "Copy" at bounding box center [303, 175] width 15 height 10
click at [323, 313] on div at bounding box center [293, 241] width 365 height 335
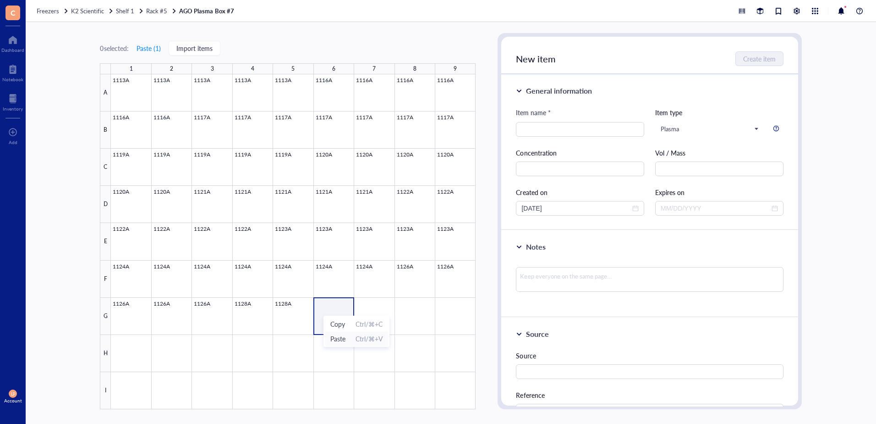
click at [334, 337] on span "Paste" at bounding box center [338, 338] width 15 height 10
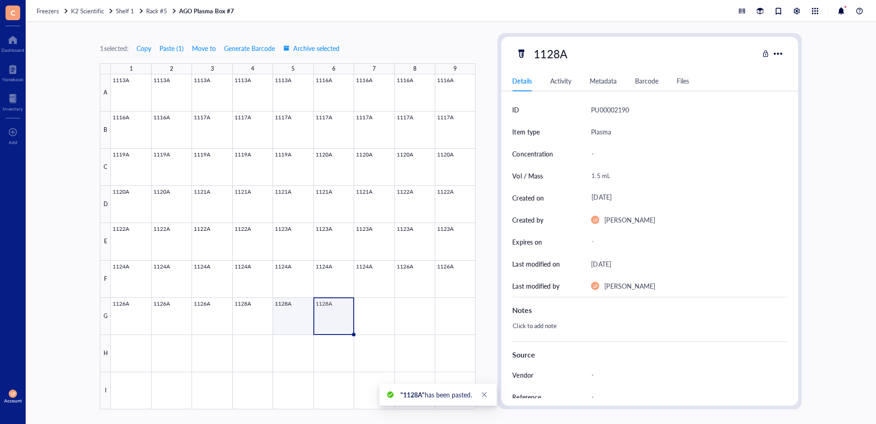
click at [293, 316] on div at bounding box center [293, 241] width 365 height 335
click at [328, 317] on div at bounding box center [293, 241] width 365 height 335
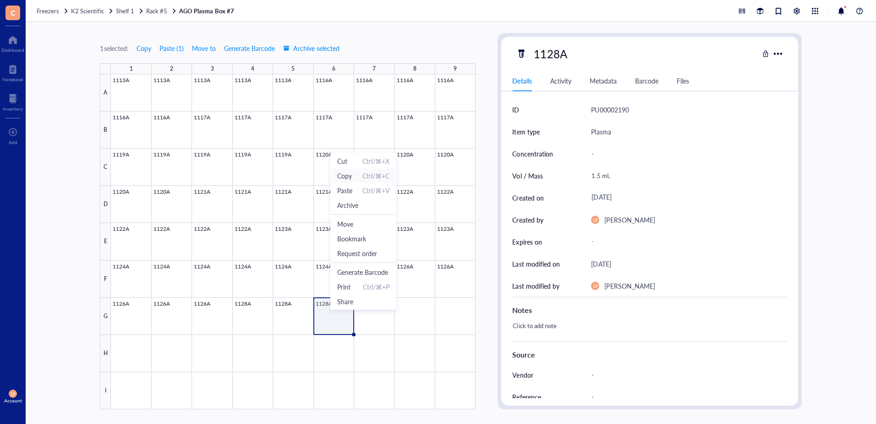
click at [343, 174] on span "Copy" at bounding box center [344, 176] width 15 height 10
click at [387, 315] on div at bounding box center [293, 241] width 365 height 335
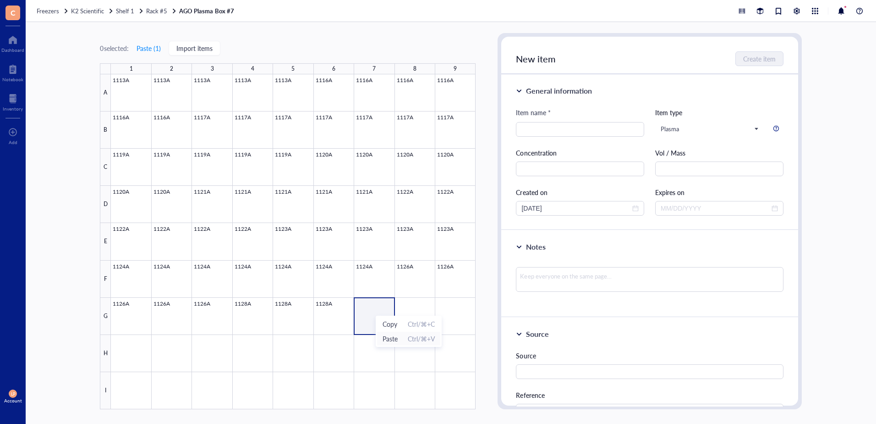
click at [392, 339] on span "Paste" at bounding box center [390, 338] width 15 height 10
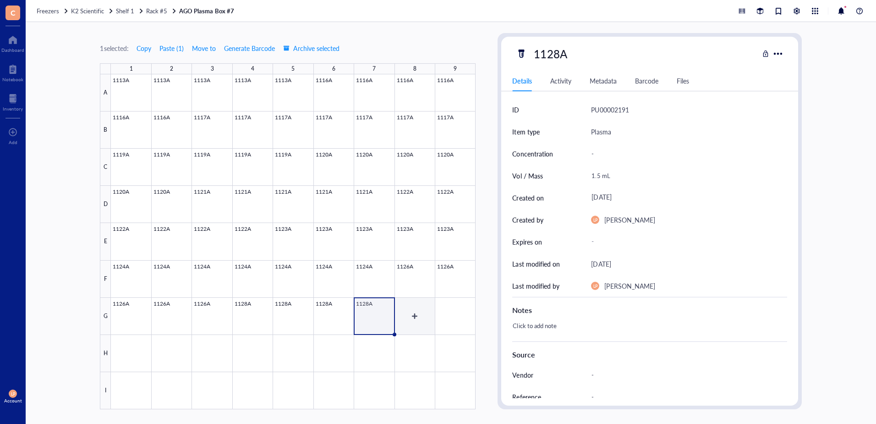
click at [415, 311] on div at bounding box center [293, 241] width 365 height 335
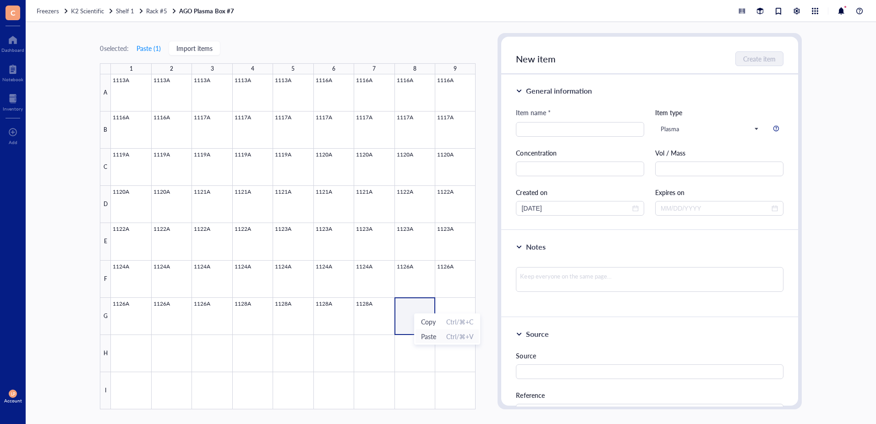
click at [427, 338] on span "Paste" at bounding box center [428, 336] width 15 height 10
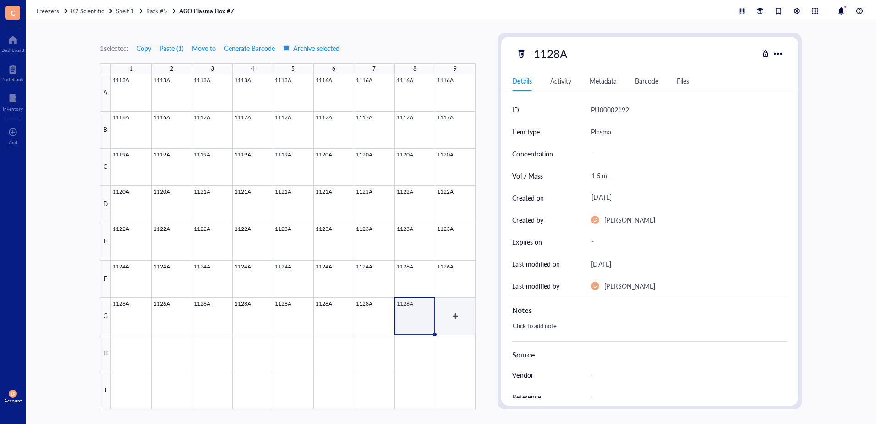
click at [453, 317] on div at bounding box center [293, 241] width 365 height 335
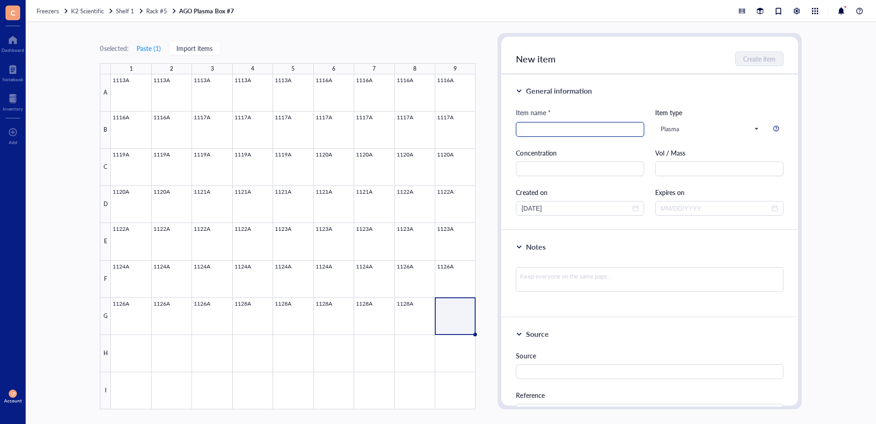
click at [589, 126] on input "search" at bounding box center [580, 129] width 117 height 14
type input "1128A"
click at [685, 171] on input "text" at bounding box center [720, 168] width 128 height 15
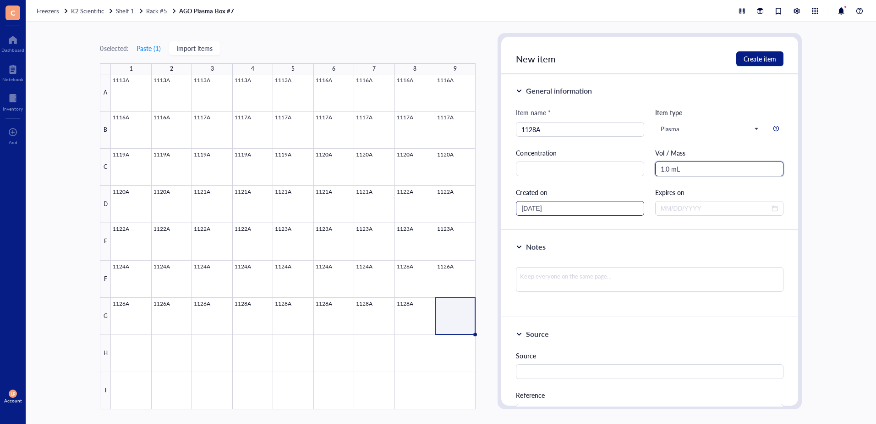
type input "1.0 mL"
click at [601, 207] on input "[DATE]" at bounding box center [576, 208] width 109 height 10
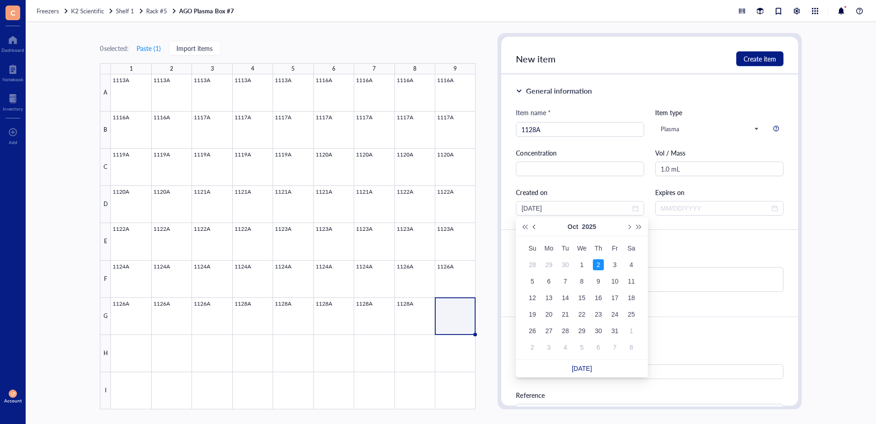
click at [535, 226] on span "Previous month (PageUp)" at bounding box center [535, 226] width 5 height 5
type input "[DATE]"
click at [614, 314] on div "26" at bounding box center [615, 314] width 11 height 11
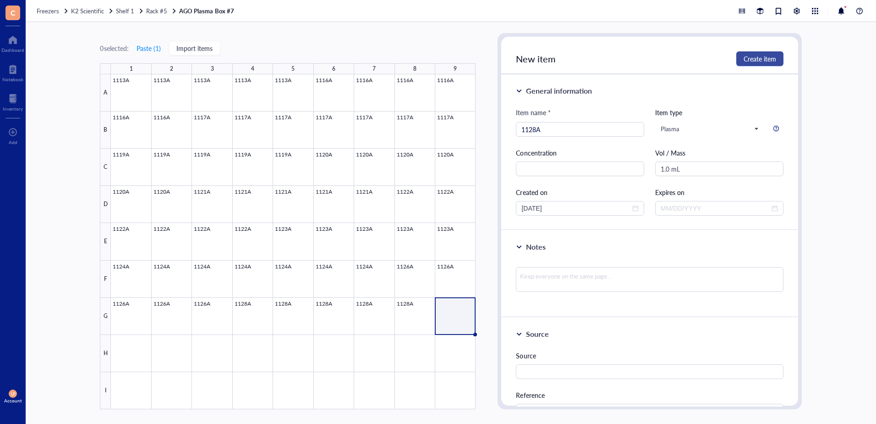
click at [760, 57] on span "Create item" at bounding box center [760, 58] width 33 height 7
type input "[DATE]"
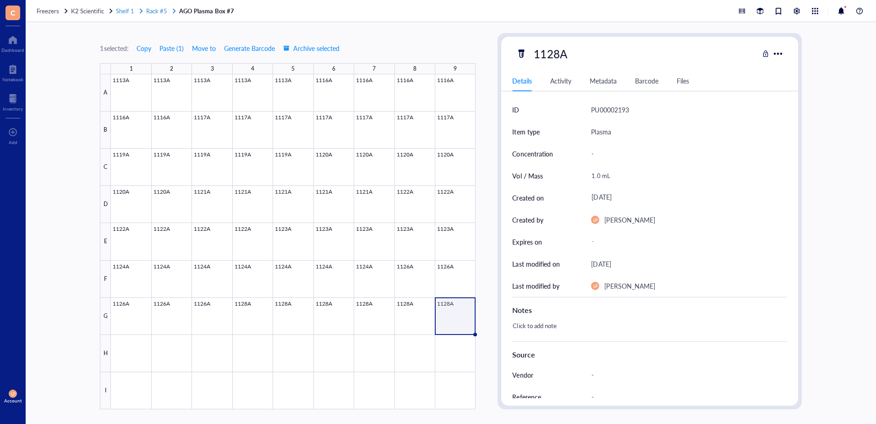
click at [121, 9] on span "Shelf 1" at bounding box center [125, 10] width 18 height 9
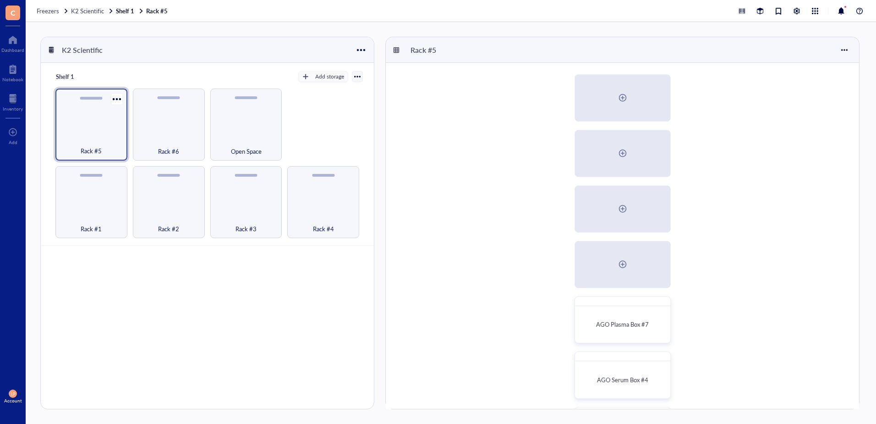
click at [101, 135] on div "Rack #5" at bounding box center [91, 124] width 72 height 72
click at [637, 321] on span "AGO Plasma Box #7" at bounding box center [622, 324] width 53 height 9
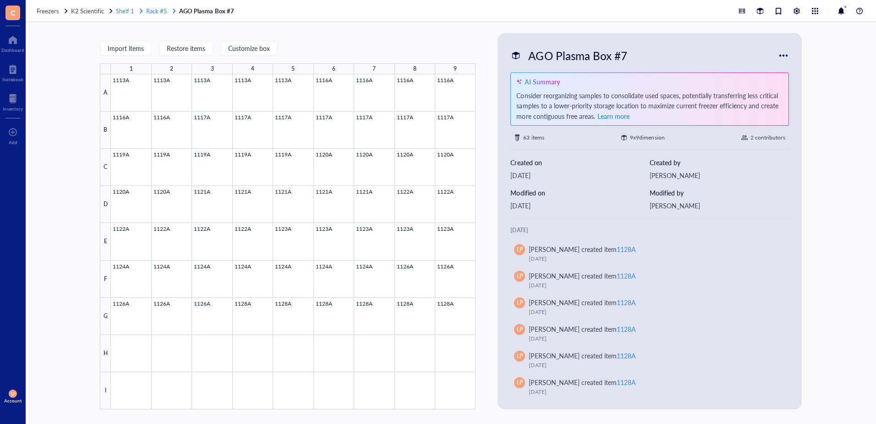
click at [128, 10] on span "Shelf 1" at bounding box center [125, 10] width 18 height 9
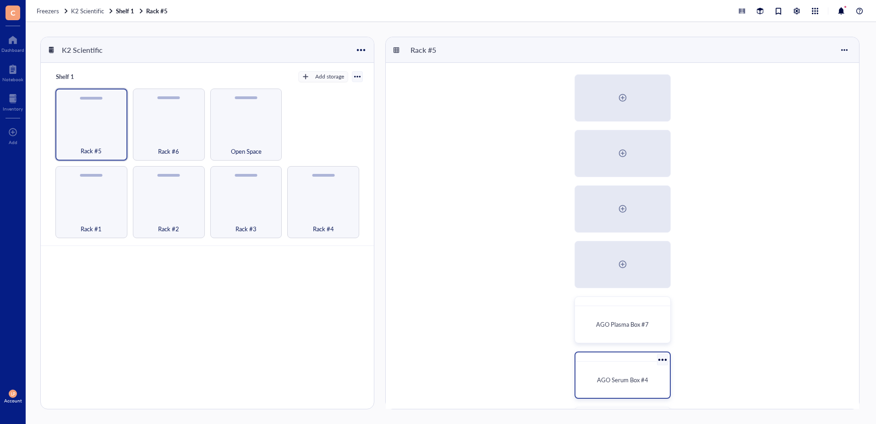
click at [617, 376] on span "AGO Serum Box #4" at bounding box center [622, 379] width 51 height 9
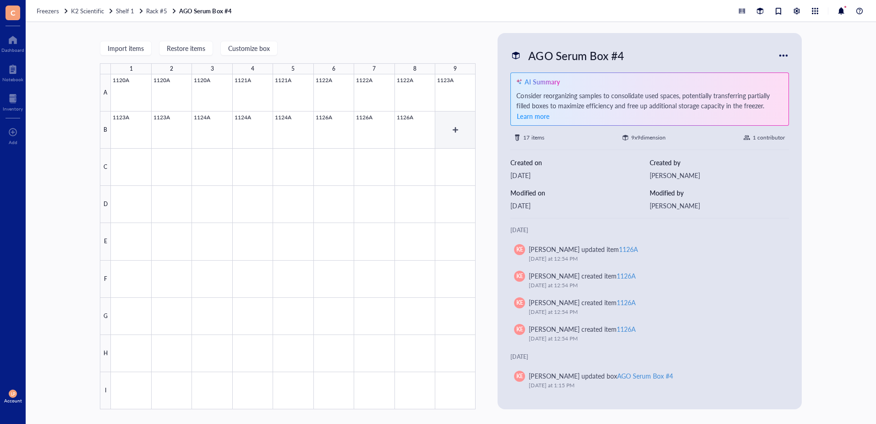
click at [462, 129] on div at bounding box center [293, 241] width 365 height 335
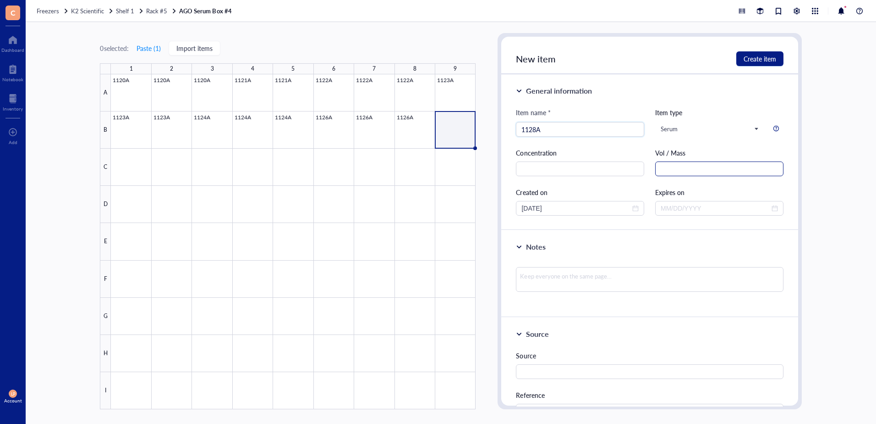
type input "1128A"
click at [692, 168] on input "text" at bounding box center [720, 168] width 128 height 15
type input "1.5 mL"
click at [585, 207] on input "[DATE]" at bounding box center [576, 208] width 109 height 10
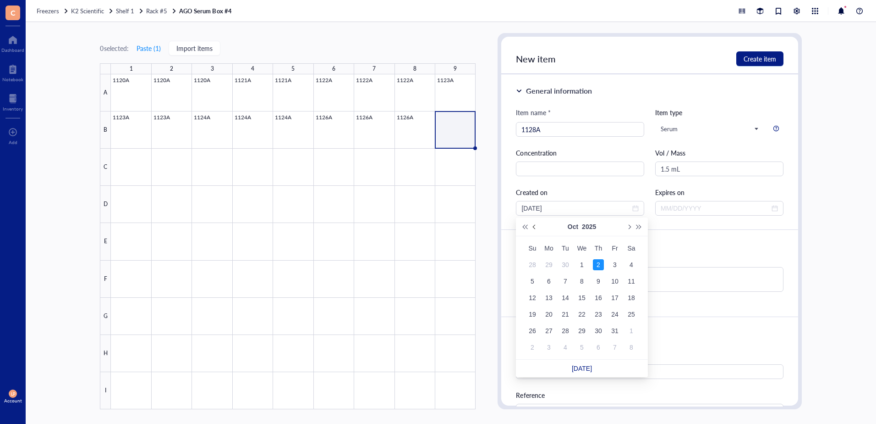
click at [535, 228] on span "Previous month (PageUp)" at bounding box center [535, 226] width 5 height 5
type input "[DATE]"
click at [618, 313] on div "26" at bounding box center [615, 314] width 11 height 11
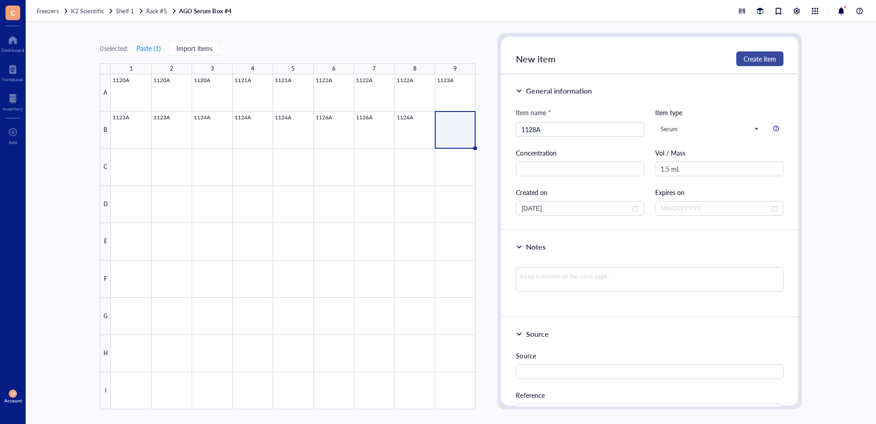
click at [762, 55] on span "Create item" at bounding box center [760, 58] width 33 height 7
type input "[DATE]"
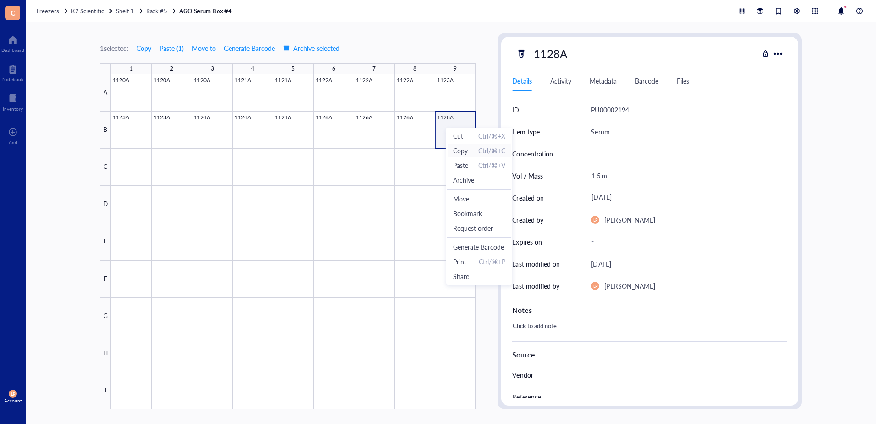
click at [461, 151] on span "Copy" at bounding box center [460, 150] width 15 height 10
click at [127, 170] on div at bounding box center [293, 241] width 365 height 335
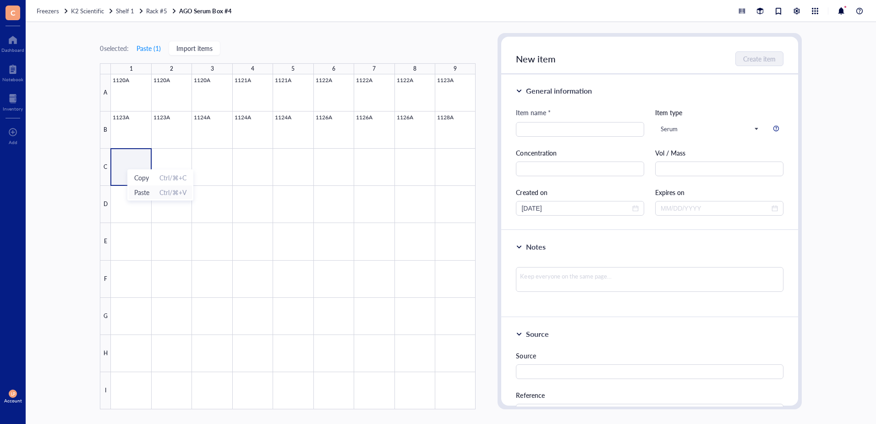
click at [138, 192] on span "Paste" at bounding box center [141, 192] width 15 height 10
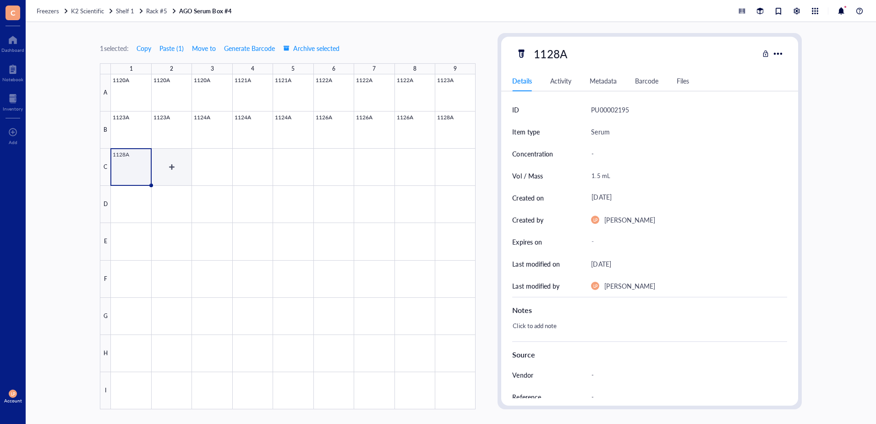
click at [166, 166] on div at bounding box center [293, 241] width 365 height 335
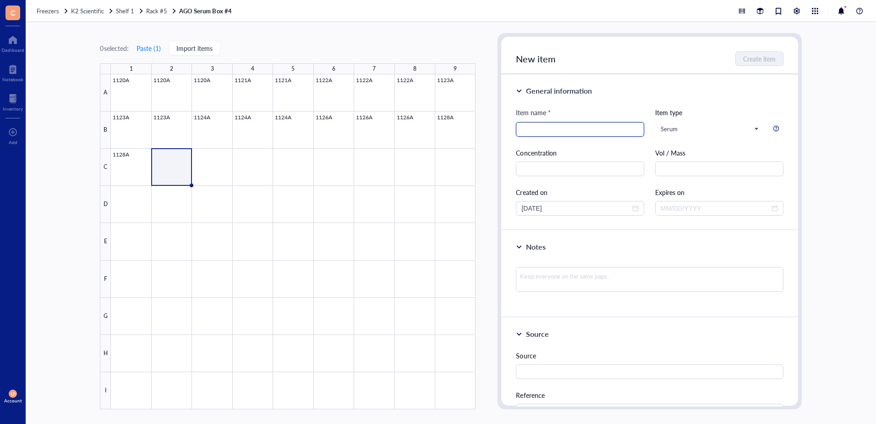
click at [542, 131] on input "search" at bounding box center [580, 129] width 117 height 14
type input "1128A"
click at [672, 166] on input "text" at bounding box center [720, 168] width 128 height 15
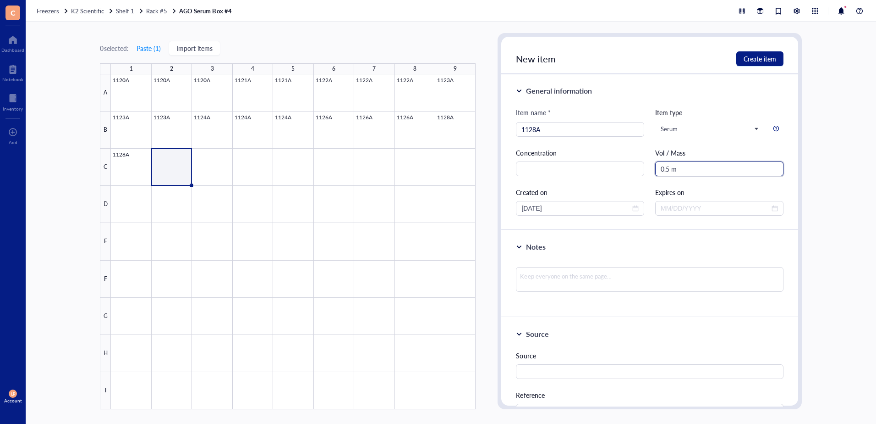
type input "0.5 mL"
click at [635, 207] on span "close-circle" at bounding box center [636, 208] width 6 height 6
type input "0.5 mL"
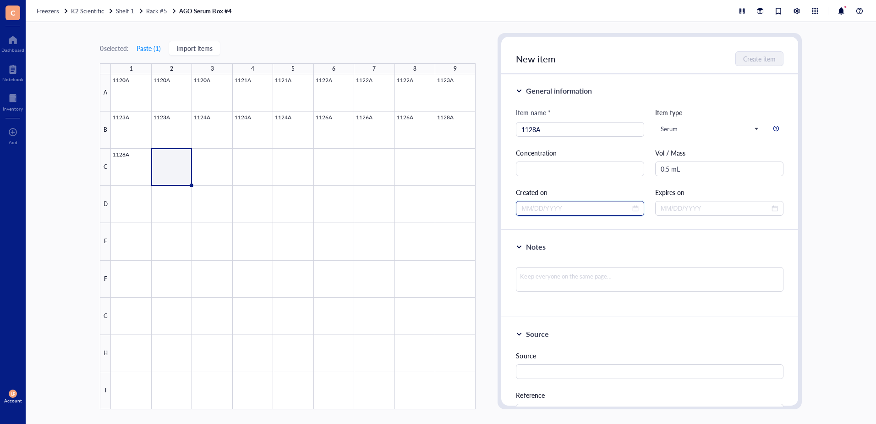
click at [531, 207] on input at bounding box center [576, 208] width 109 height 10
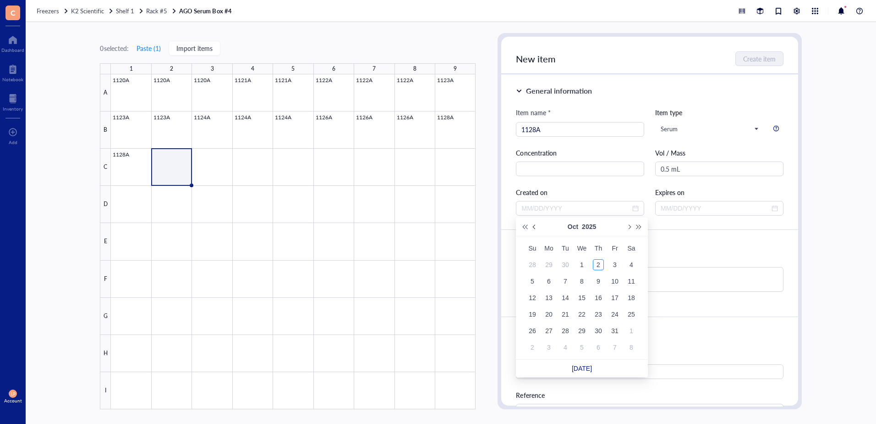
click at [535, 222] on button "Previous month (PageUp)" at bounding box center [535, 226] width 10 height 18
type input "[DATE]"
click at [614, 313] on div "26" at bounding box center [615, 314] width 11 height 11
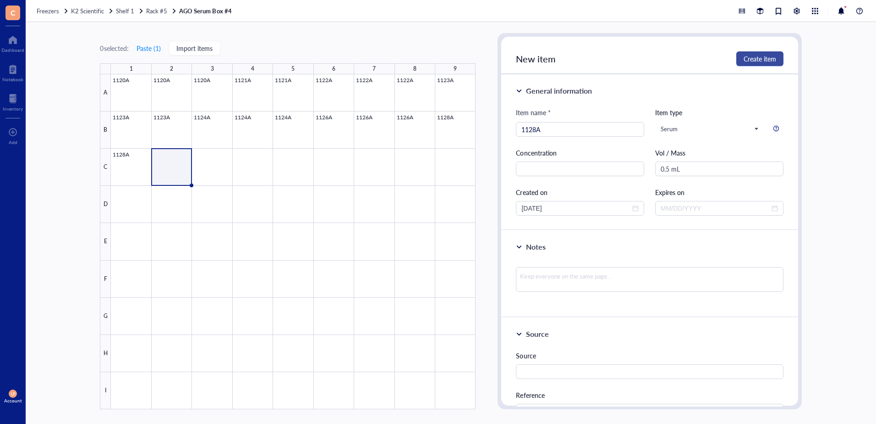
click at [764, 56] on span "Create item" at bounding box center [760, 58] width 33 height 7
type input "[DATE]"
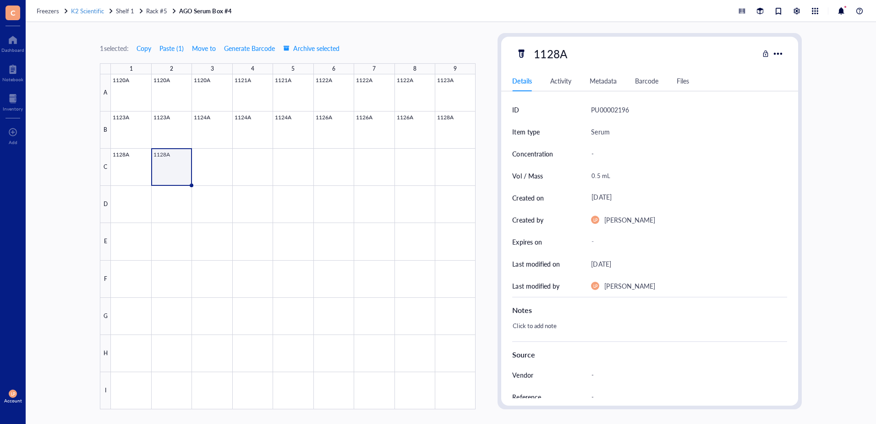
click at [96, 12] on span "K2 Scientific" at bounding box center [87, 10] width 33 height 9
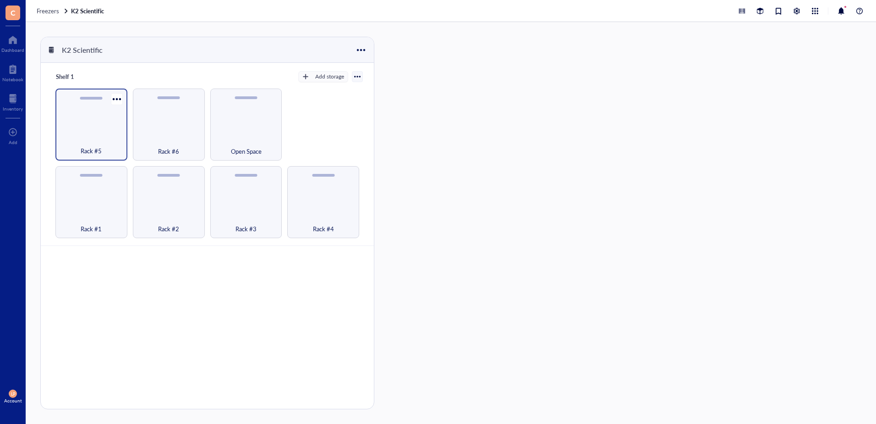
click at [93, 118] on div "Rack #5" at bounding box center [91, 124] width 72 height 72
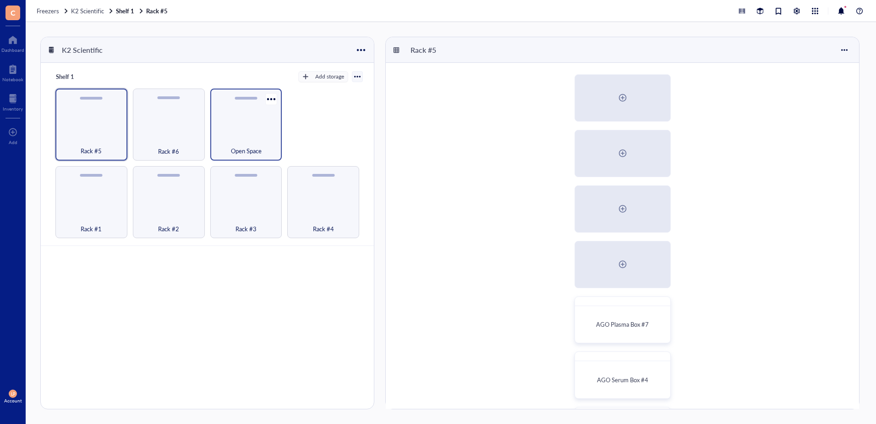
click at [235, 131] on div "Open Space" at bounding box center [246, 124] width 72 height 72
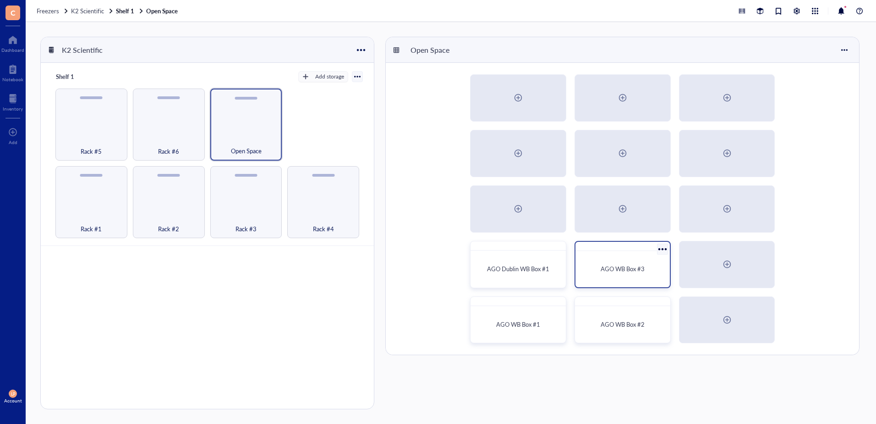
click at [627, 262] on div "AGO WB Box #3" at bounding box center [622, 268] width 87 height 29
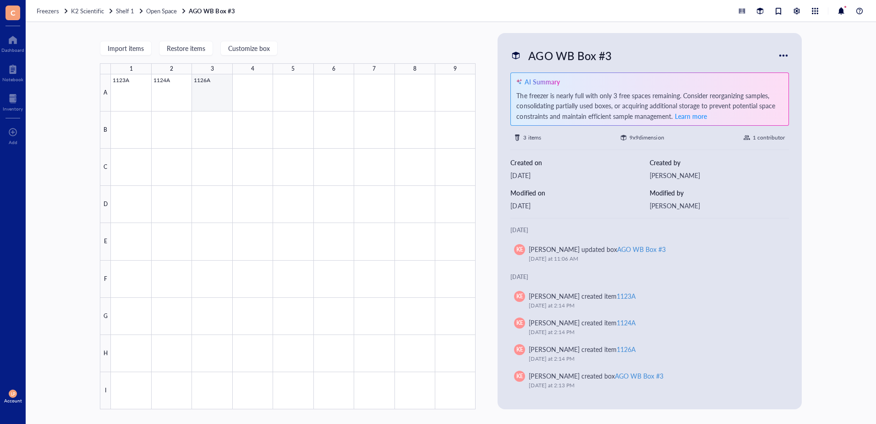
click at [208, 94] on div at bounding box center [293, 241] width 365 height 335
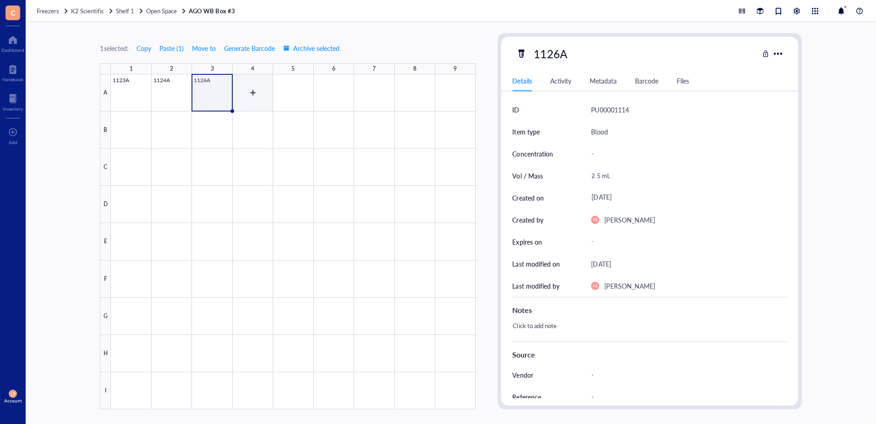
click at [253, 91] on div at bounding box center [293, 241] width 365 height 335
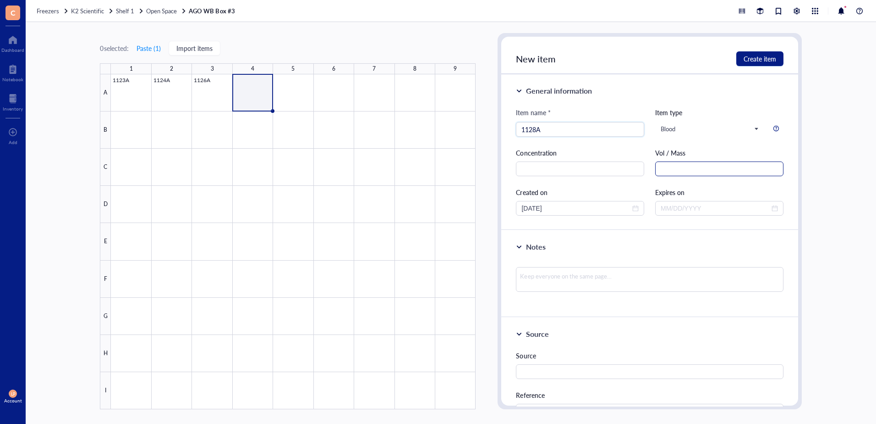
type input "1128A"
click at [683, 171] on input "text" at bounding box center [720, 168] width 128 height 15
type input "2.5 mL"
click at [633, 210] on span "close-circle" at bounding box center [636, 208] width 6 height 6
type input "2.5 mL"
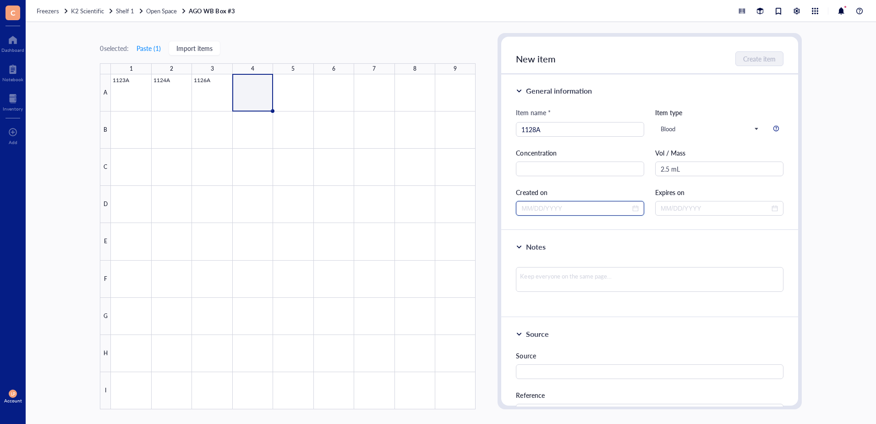
click at [560, 208] on input at bounding box center [576, 208] width 109 height 10
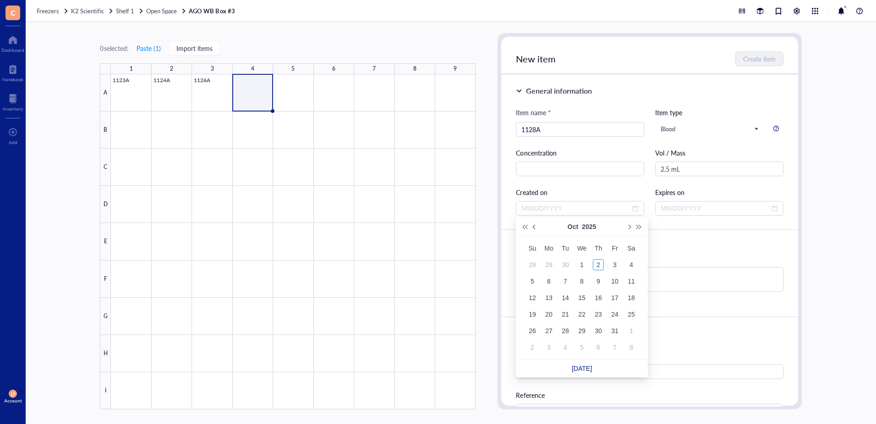
click at [537, 226] on button "Previous month (PageUp)" at bounding box center [535, 226] width 10 height 18
type input "[DATE]"
click at [615, 313] on div "26" at bounding box center [615, 314] width 11 height 11
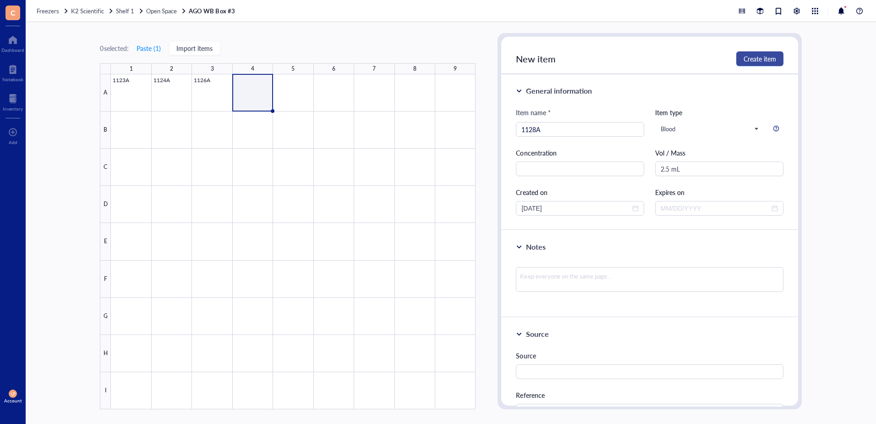
click at [758, 55] on span "Create item" at bounding box center [760, 58] width 33 height 7
type input "[DATE]"
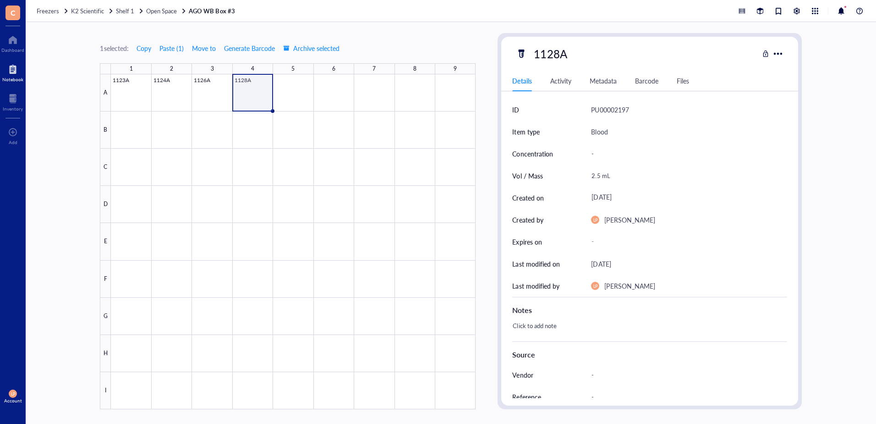
click at [16, 73] on div at bounding box center [12, 69] width 21 height 15
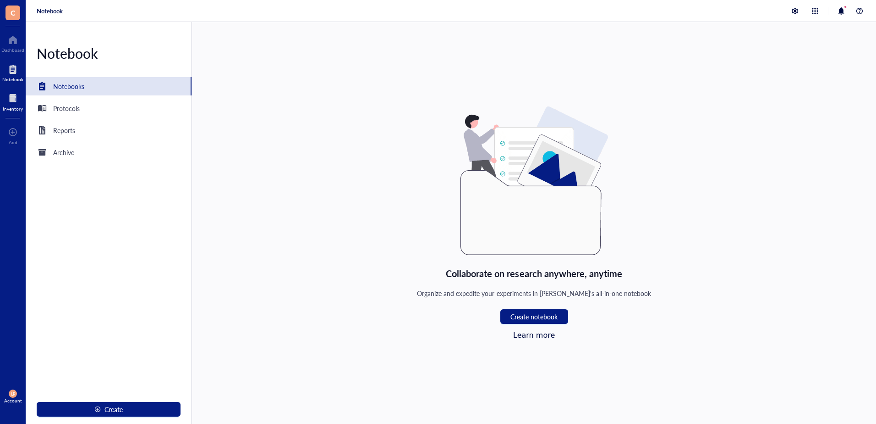
click at [20, 101] on div at bounding box center [13, 98] width 20 height 15
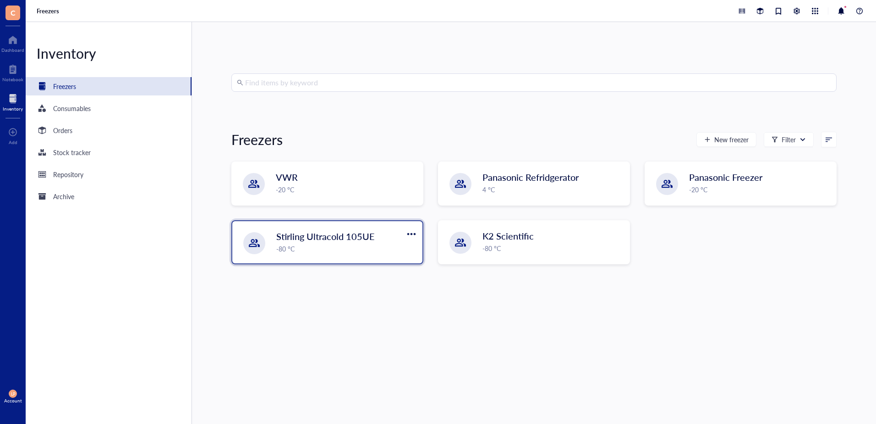
click at [347, 237] on span "Stirling Ultracold 105UE" at bounding box center [325, 236] width 99 height 13
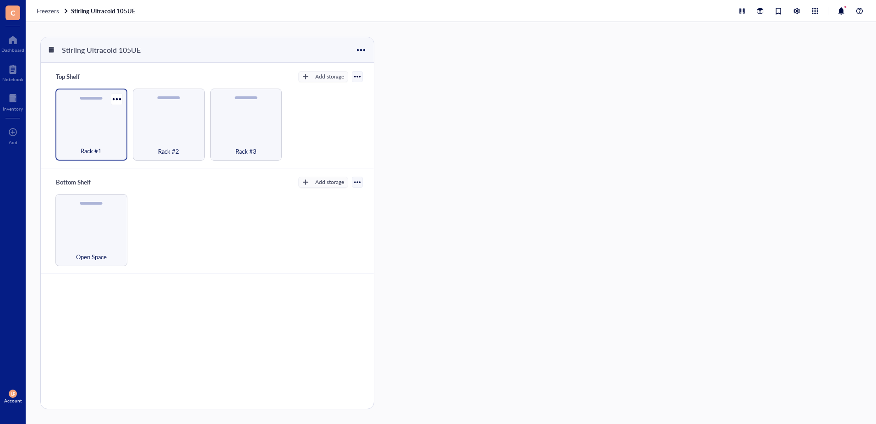
click at [78, 128] on div "Rack #1" at bounding box center [91, 124] width 72 height 72
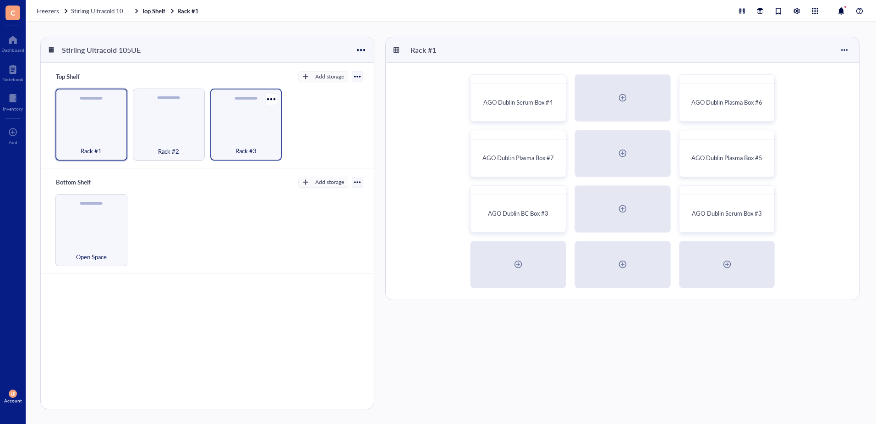
click at [238, 124] on div "Rack #3" at bounding box center [246, 124] width 72 height 72
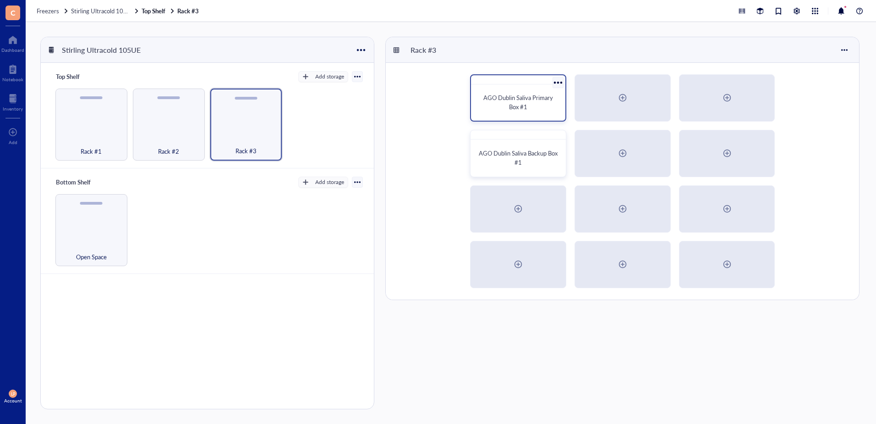
click at [536, 100] on span "AGO Dublin Saliva Primary Box #1" at bounding box center [519, 102] width 71 height 18
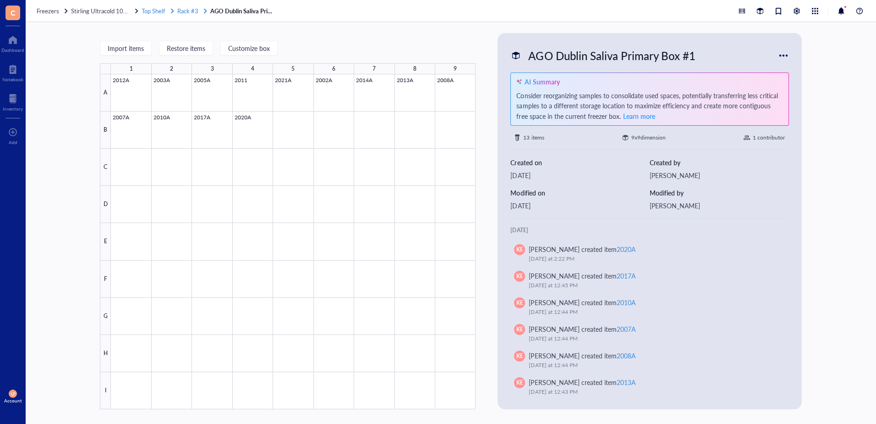
click at [185, 9] on span "Rack #3" at bounding box center [187, 10] width 21 height 9
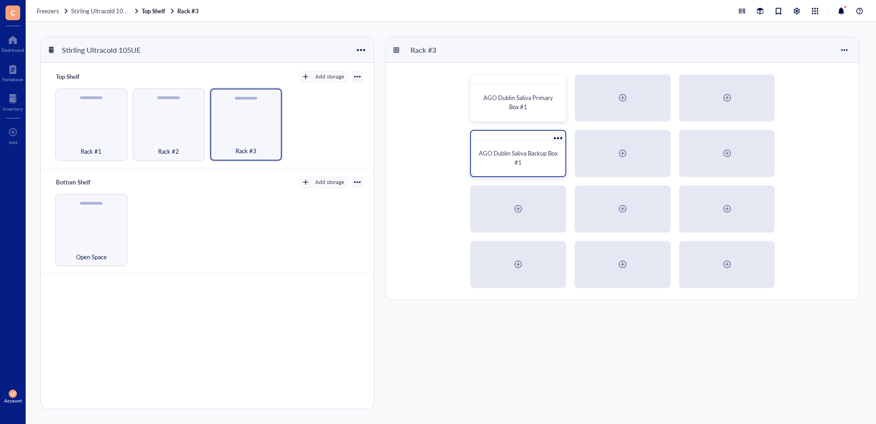
click at [530, 157] on span "AGO Dublin Saliva Backup Box #1" at bounding box center [519, 158] width 80 height 18
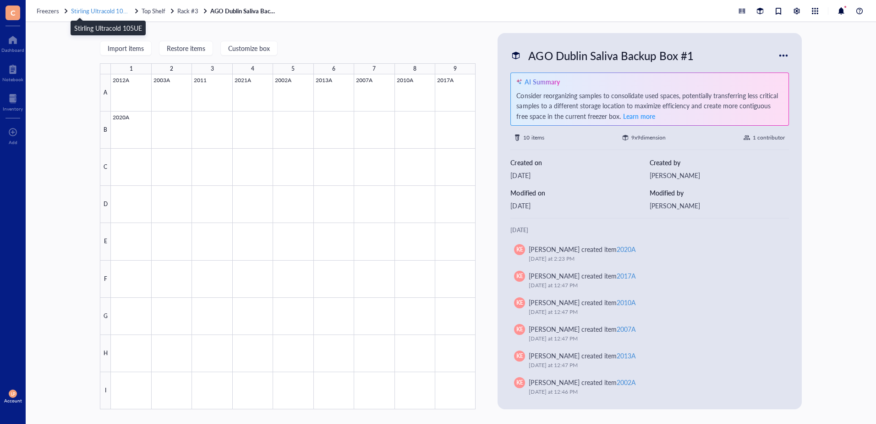
click at [105, 10] on span "Stirling Ultracold 105UE" at bounding box center [103, 10] width 64 height 9
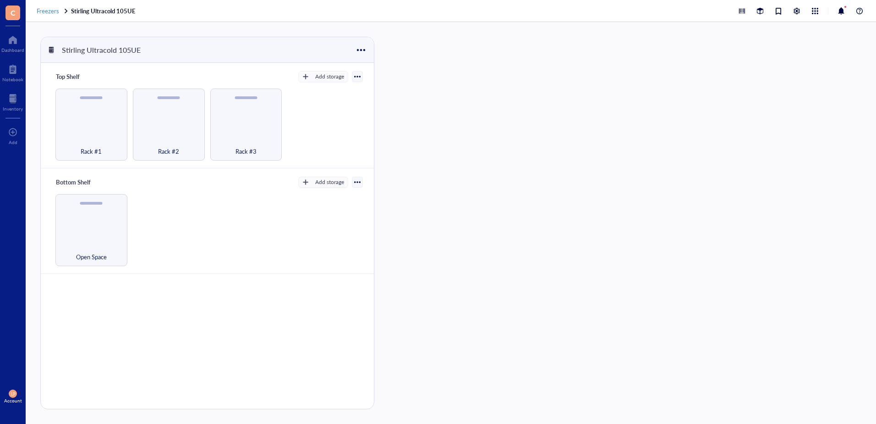
click at [54, 12] on span "Freezers" at bounding box center [48, 10] width 22 height 9
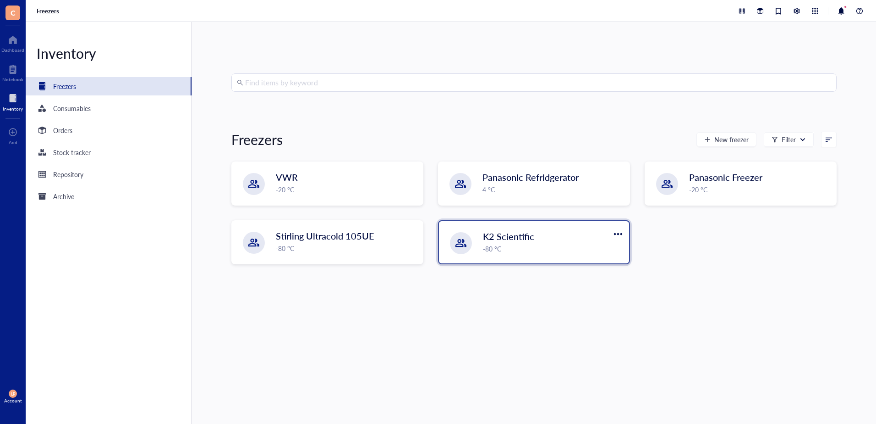
click at [521, 236] on span "K2 Scientific" at bounding box center [508, 236] width 51 height 13
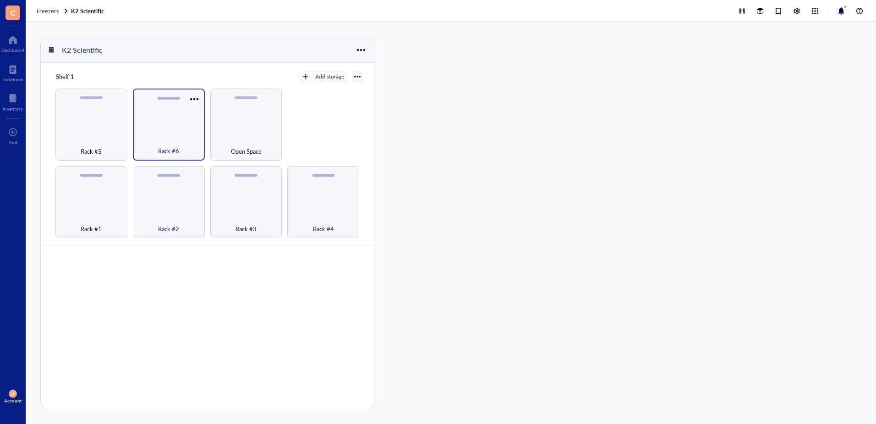
click at [161, 110] on div "Rack #6" at bounding box center [169, 124] width 72 height 72
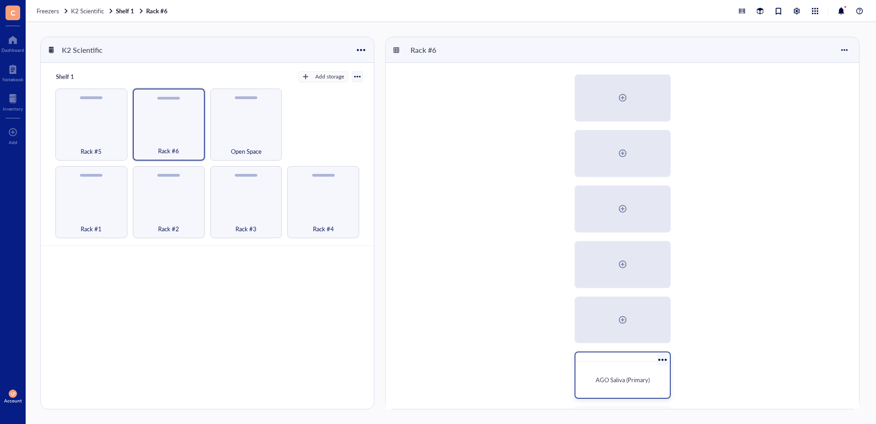
click at [634, 379] on span "AGO Saliva (Primary)" at bounding box center [623, 379] width 54 height 9
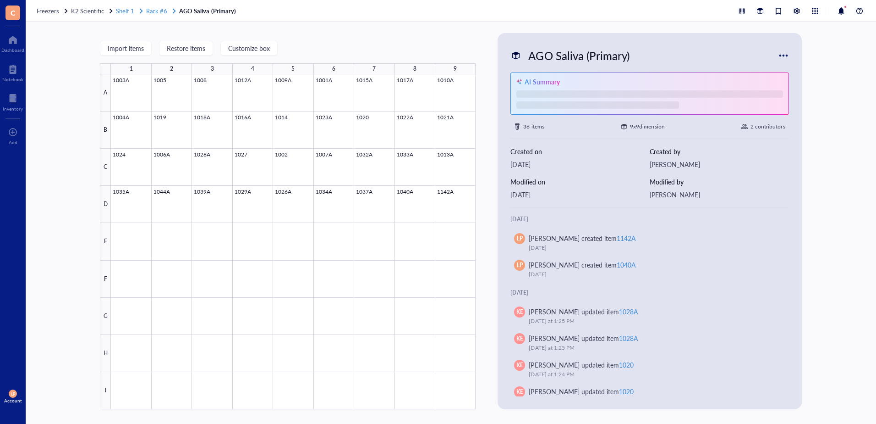
click at [150, 10] on span "Rack #6" at bounding box center [156, 10] width 21 height 9
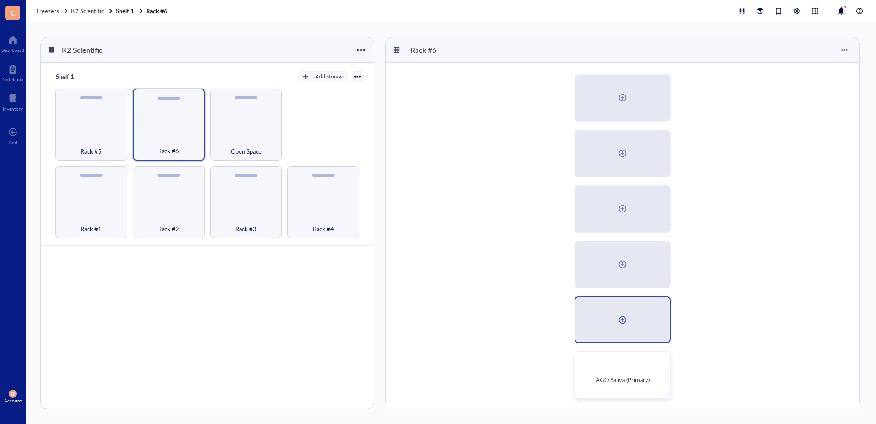
click at [613, 318] on div at bounding box center [623, 319] width 94 height 45
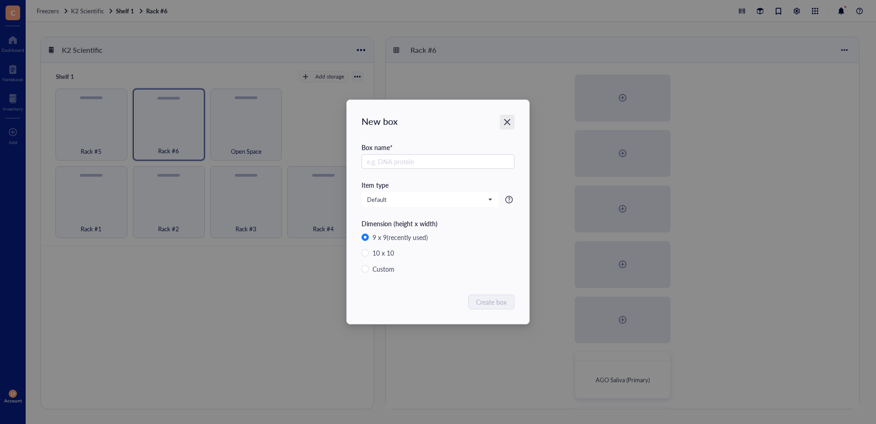
click at [508, 124] on icon "Close" at bounding box center [507, 122] width 9 height 9
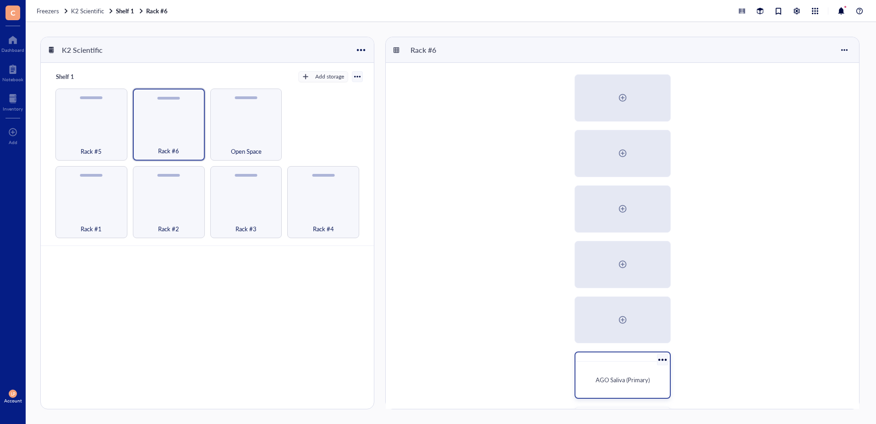
click at [623, 374] on div "AGO Saliva (Primary)" at bounding box center [622, 379] width 87 height 29
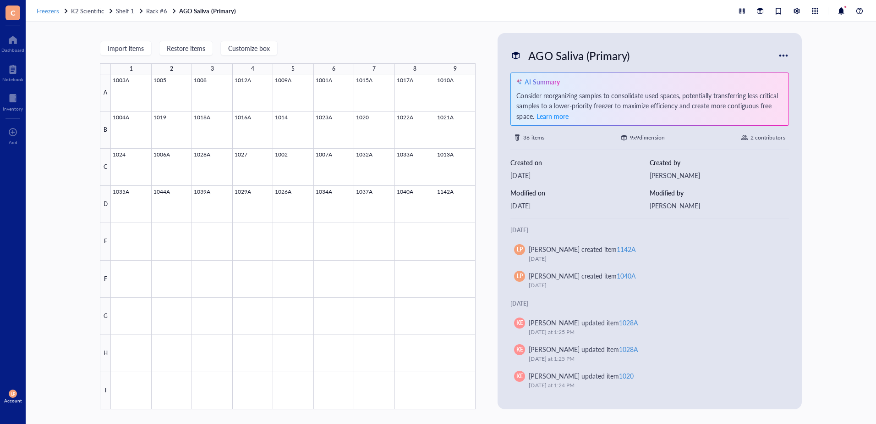
click at [51, 6] on span "Freezers" at bounding box center [48, 10] width 22 height 9
